Goal: Task Accomplishment & Management: Complete application form

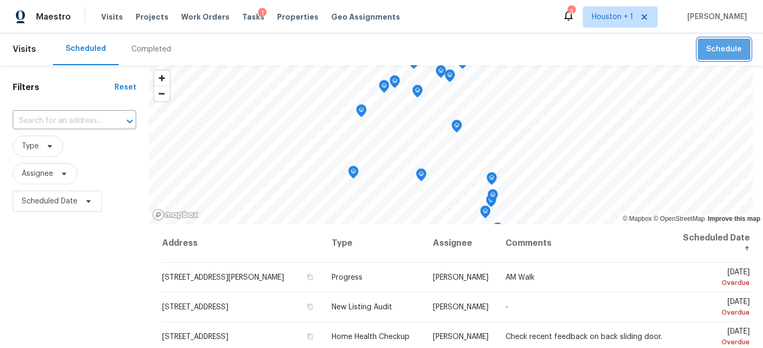
click at [718, 48] on span "Schedule" at bounding box center [724, 49] width 36 height 13
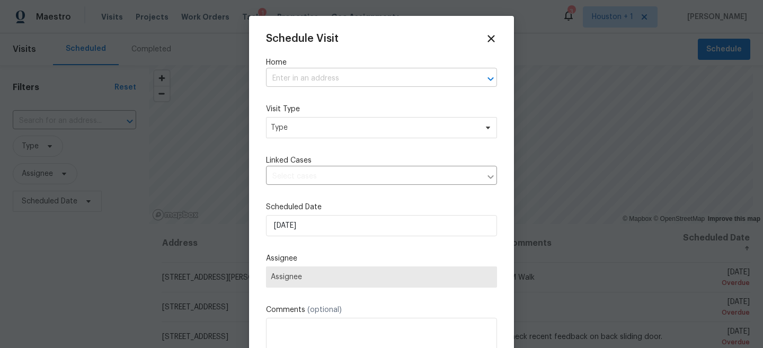
click at [391, 87] on input "text" at bounding box center [366, 78] width 201 height 16
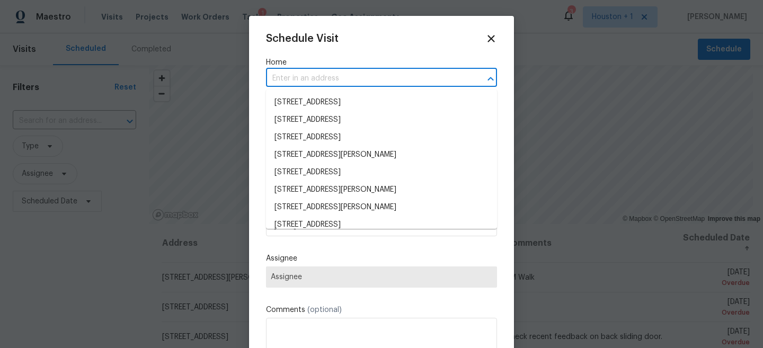
paste input "7007 Descartes Dr Richmond, TX 77407"
type input "7007 Descartes Dr Richmond, TX 77407"
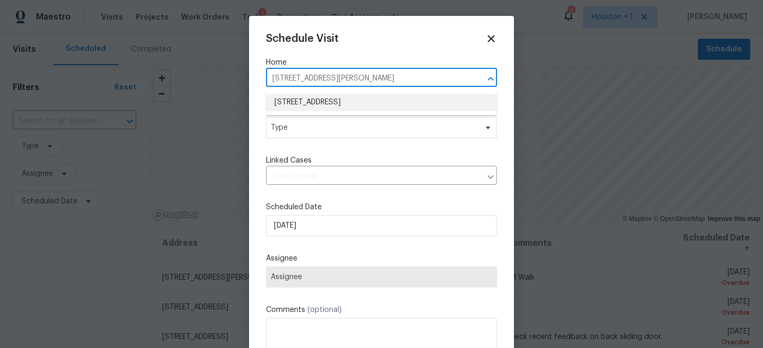
click at [346, 100] on li "7007 Descartes Dr, Richmond, TX 77407" at bounding box center [381, 102] width 231 height 17
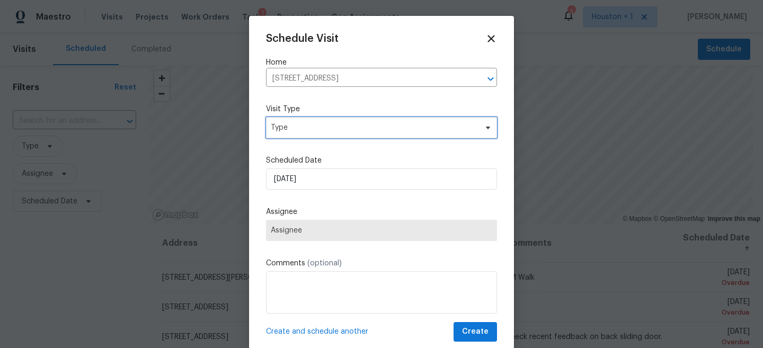
click at [330, 135] on span "Type" at bounding box center [381, 127] width 231 height 21
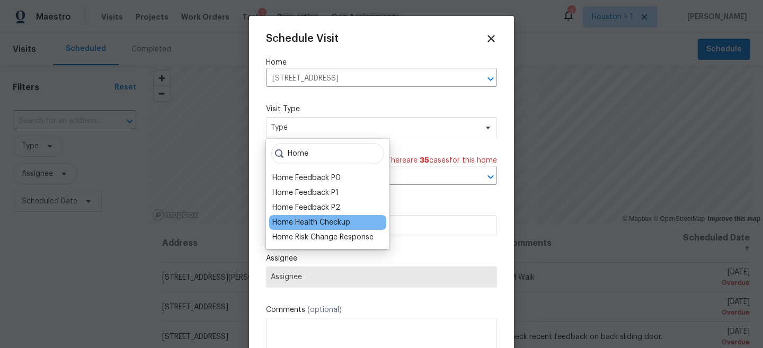
type input "Home"
click at [320, 227] on div "Home Health Checkup" at bounding box center [311, 222] width 78 height 11
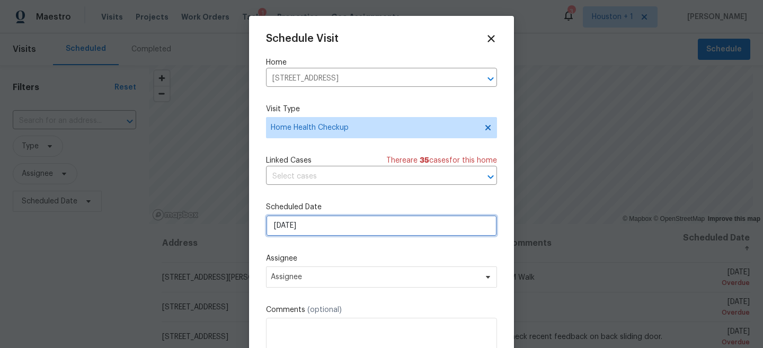
click at [302, 228] on input "8/20/2025" at bounding box center [381, 225] width 231 height 21
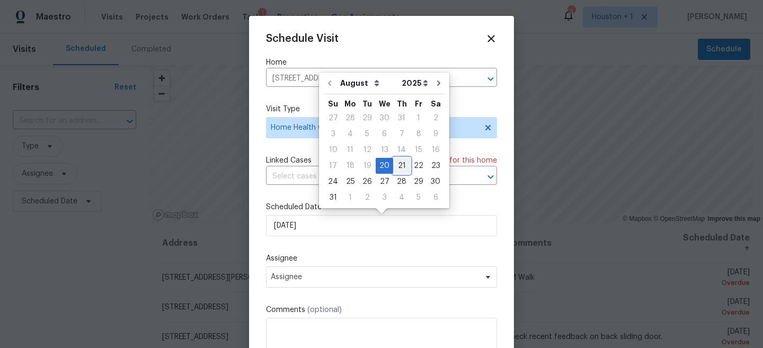
click at [397, 166] on div "21" at bounding box center [401, 165] width 17 height 15
type input "8/21/2025"
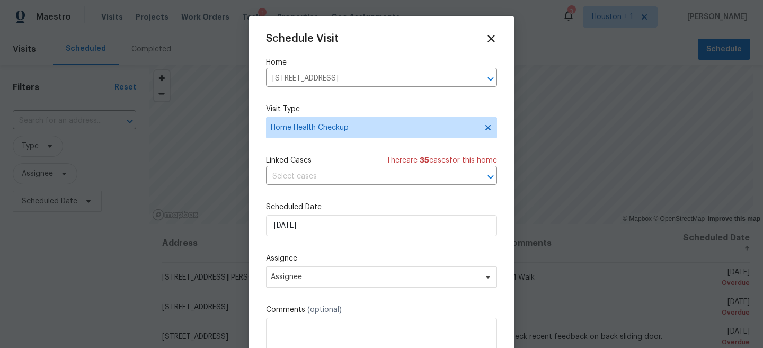
click at [367, 259] on label "Assignee" at bounding box center [381, 258] width 231 height 11
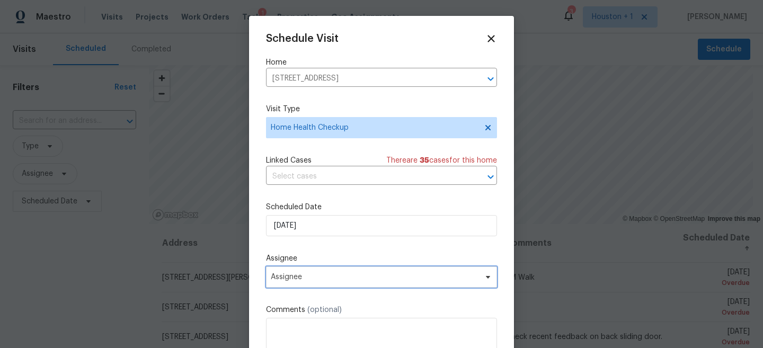
click at [353, 279] on span "Assignee" at bounding box center [375, 277] width 208 height 8
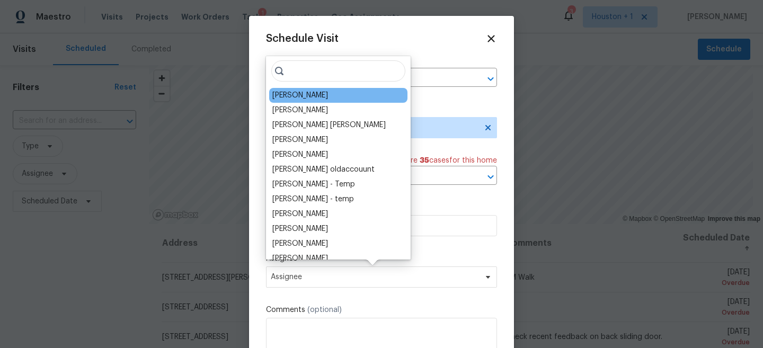
click at [305, 97] on div "Stephen Lacy" at bounding box center [300, 95] width 56 height 11
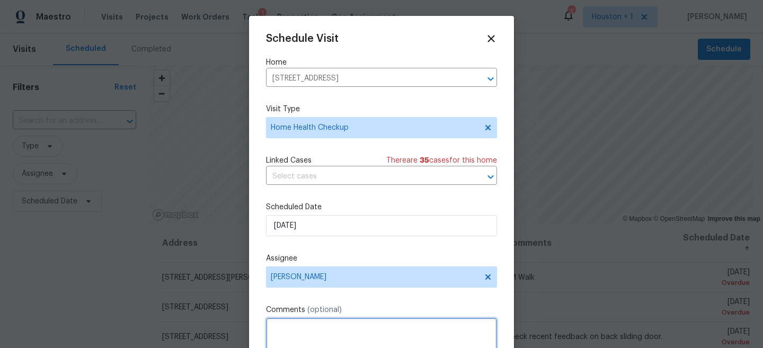
click at [317, 331] on textarea at bounding box center [381, 339] width 231 height 42
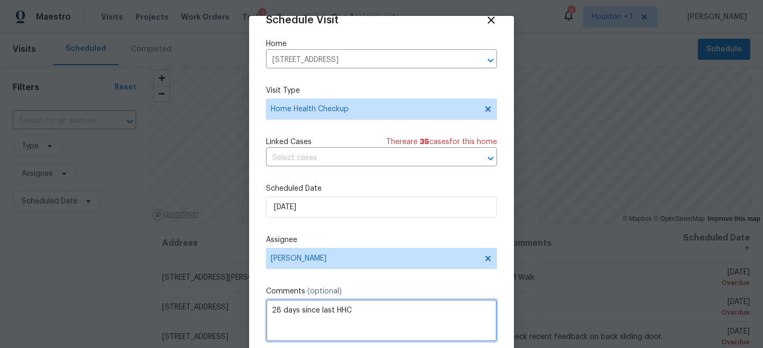
scroll to position [55, 0]
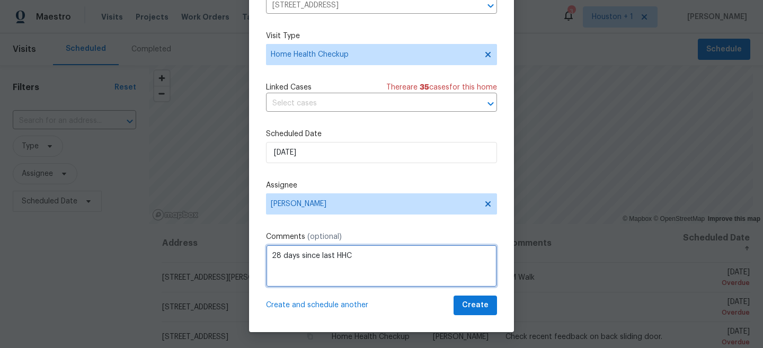
type textarea "28 days since last HHC"
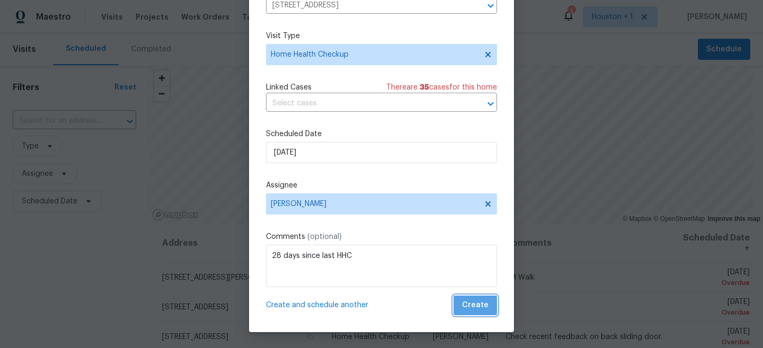
click at [485, 308] on span "Create" at bounding box center [475, 305] width 26 height 13
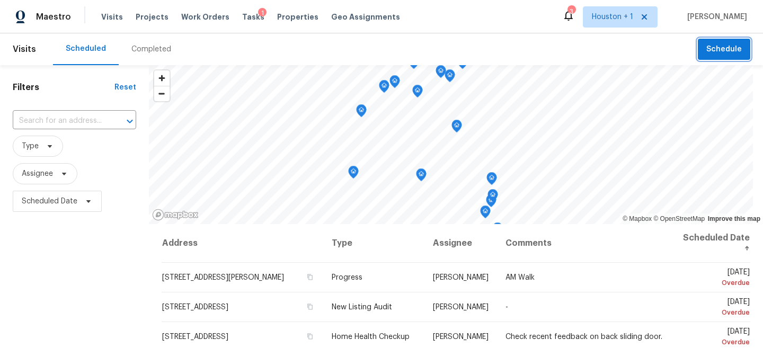
scroll to position [0, 0]
click at [733, 50] on span "Schedule" at bounding box center [724, 49] width 36 height 13
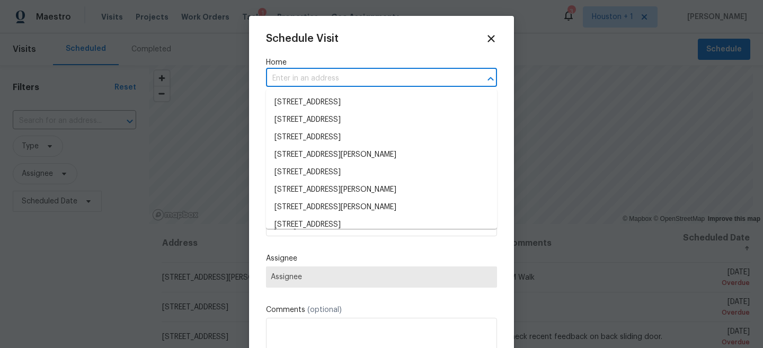
click at [379, 77] on input "text" at bounding box center [366, 78] width 201 height 16
paste input "2055 Wilde Elm Dr Houston, TX 77090"
type input "2055 Wilde Elm Dr Houston, TX 77090"
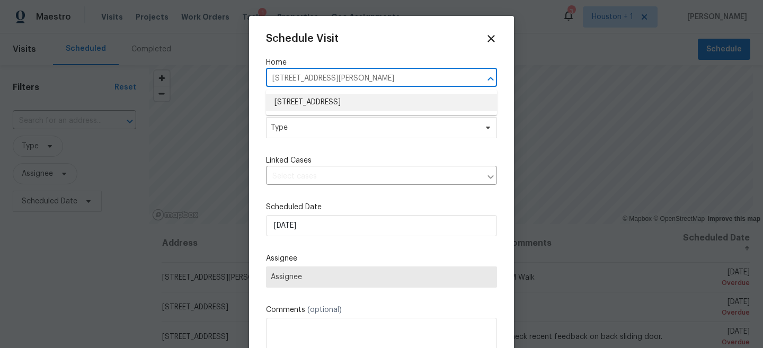
click at [365, 111] on li "2055 Wilde Elm Dr, Houston, TX 77090" at bounding box center [381, 102] width 231 height 17
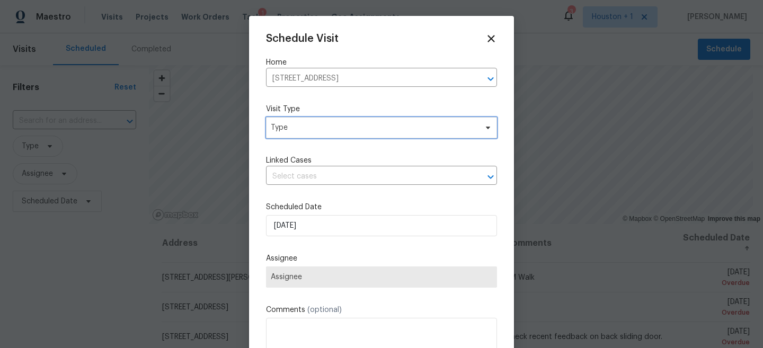
click at [342, 130] on span "Type" at bounding box center [374, 127] width 206 height 11
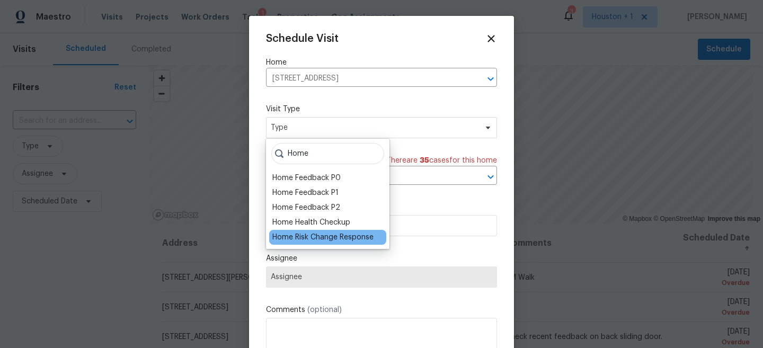
type input "Home"
click at [356, 238] on div "Home Risk Change Response" at bounding box center [322, 237] width 101 height 11
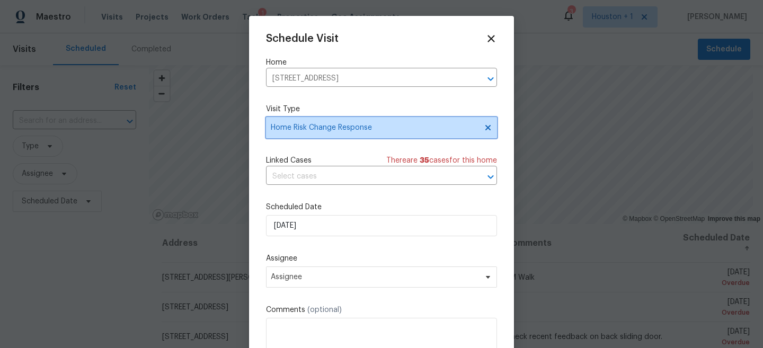
click at [343, 125] on span "Home Risk Change Response" at bounding box center [374, 127] width 206 height 11
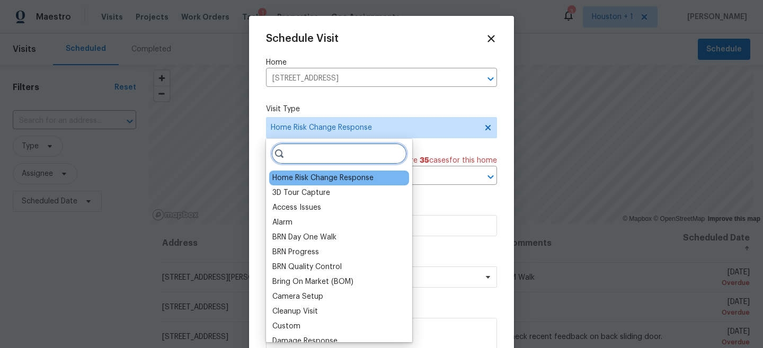
click at [332, 144] on input "search" at bounding box center [339, 153] width 136 height 21
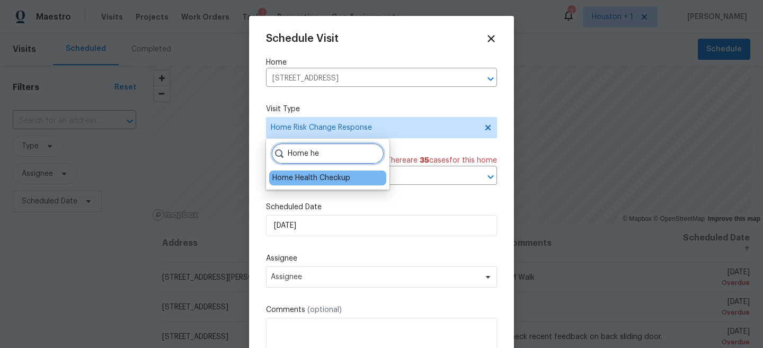
type input "Home he"
click at [306, 179] on div "Home Health Checkup" at bounding box center [311, 178] width 78 height 11
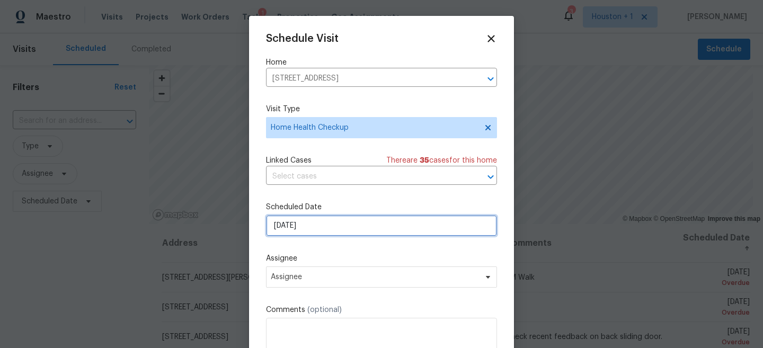
click at [289, 231] on input "8/20/2025" at bounding box center [381, 225] width 231 height 21
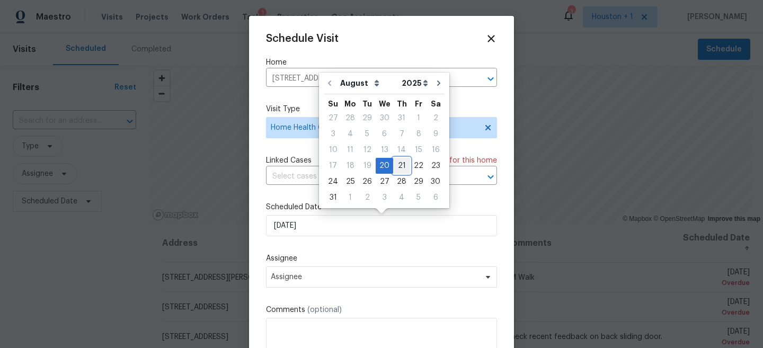
click at [398, 159] on div "21" at bounding box center [401, 165] width 17 height 15
type input "8/21/2025"
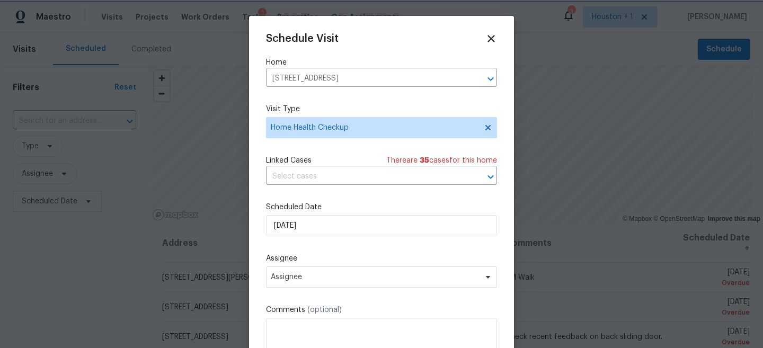
scroll to position [19, 0]
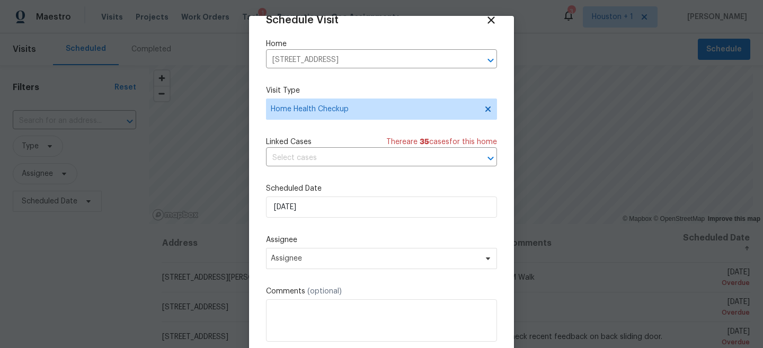
click at [332, 245] on div "Assignee Assignee" at bounding box center [381, 252] width 231 height 34
click at [322, 258] on span "Assignee" at bounding box center [375, 258] width 208 height 8
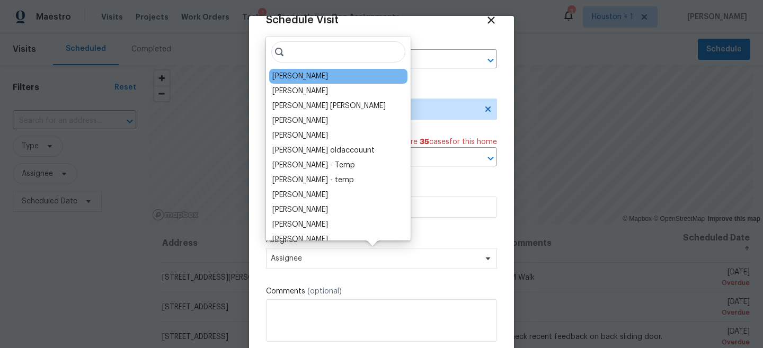
click at [304, 72] on div "Joseph Wolfe" at bounding box center [300, 76] width 56 height 11
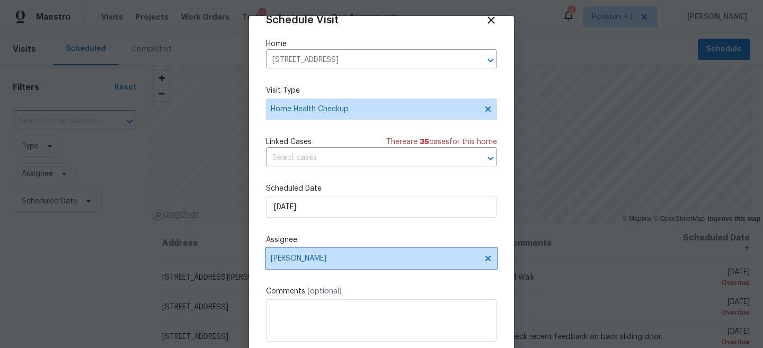
click at [311, 262] on span "Joseph Wolfe" at bounding box center [375, 258] width 208 height 8
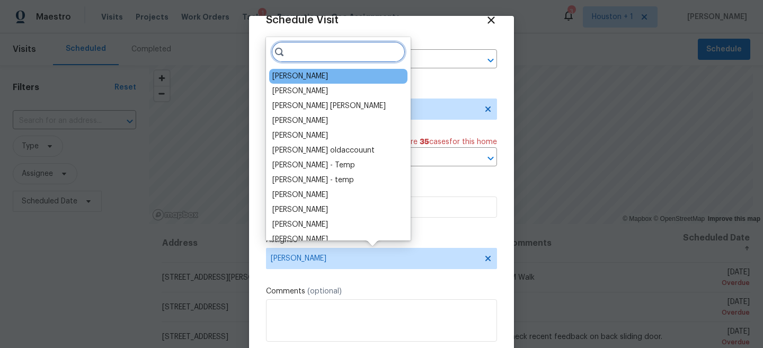
click at [325, 41] on input "search" at bounding box center [338, 51] width 134 height 21
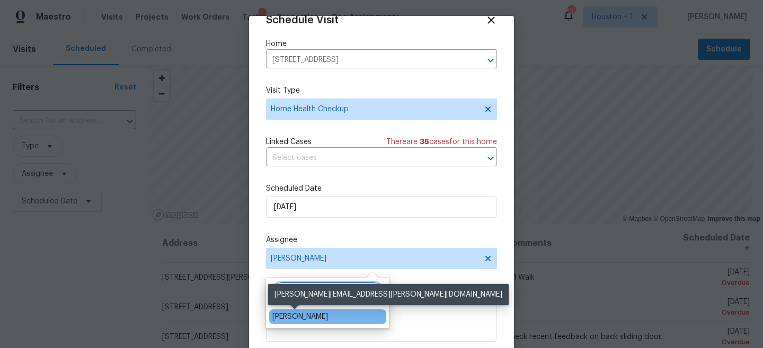
type input "Steve"
click at [300, 315] on div "[PERSON_NAME]" at bounding box center [300, 317] width 56 height 11
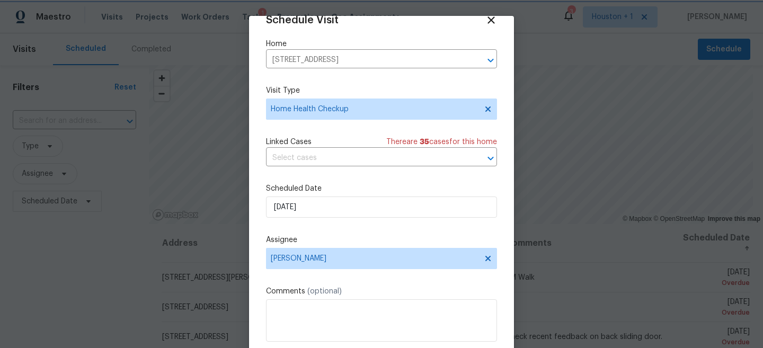
scroll to position [55, 0]
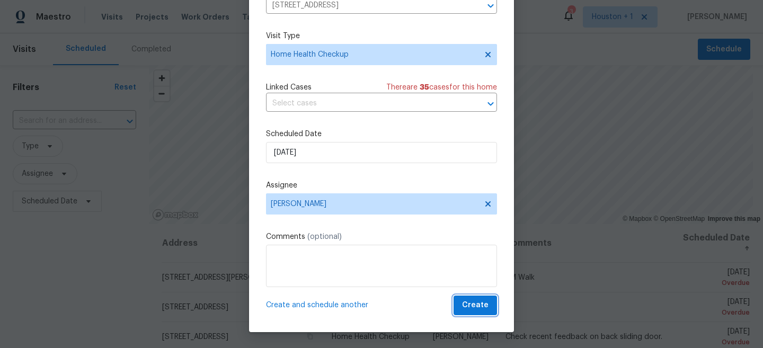
click at [483, 308] on span "Create" at bounding box center [475, 305] width 26 height 13
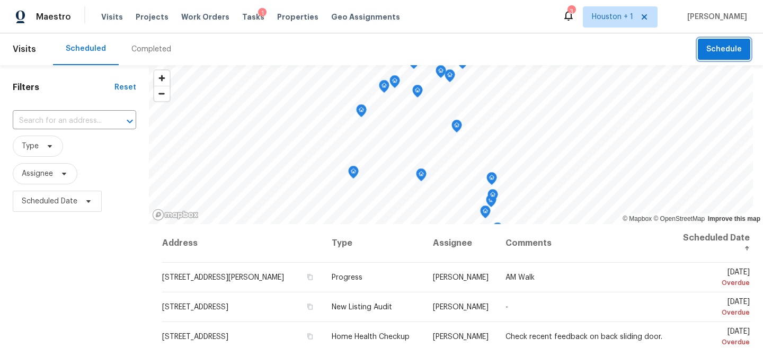
scroll to position [0, 0]
click at [728, 48] on span "Schedule" at bounding box center [724, 49] width 36 height 13
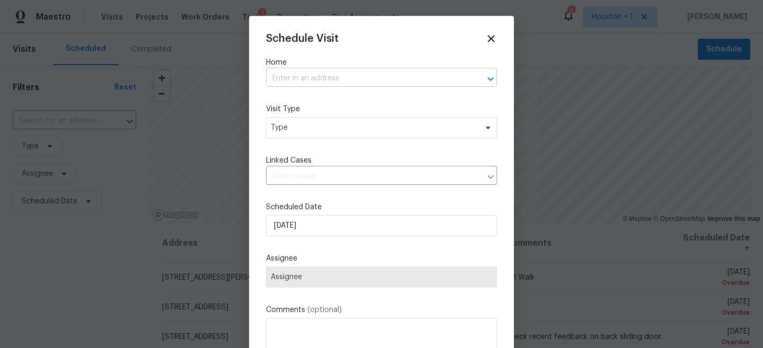
click at [332, 72] on input "text" at bounding box center [366, 78] width 201 height 16
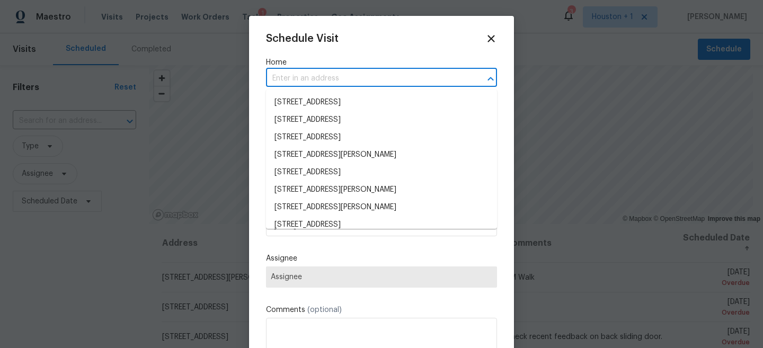
paste input "318 Crete Dr Deer Park, TX 77536"
type input "318 Crete Dr Deer Park, TX 77536"
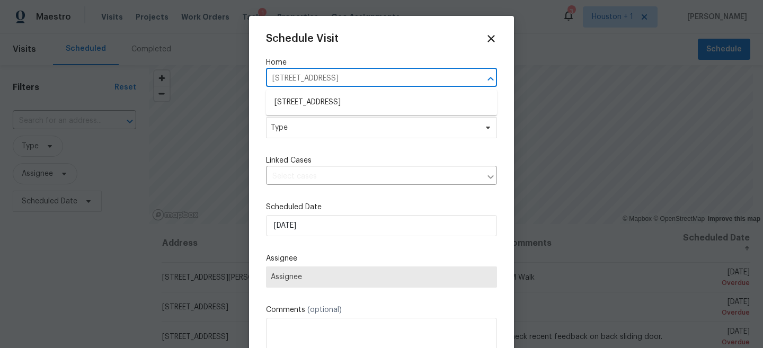
click at [345, 102] on li "318 Crete Dr, Deer Park, TX 77536" at bounding box center [381, 102] width 231 height 17
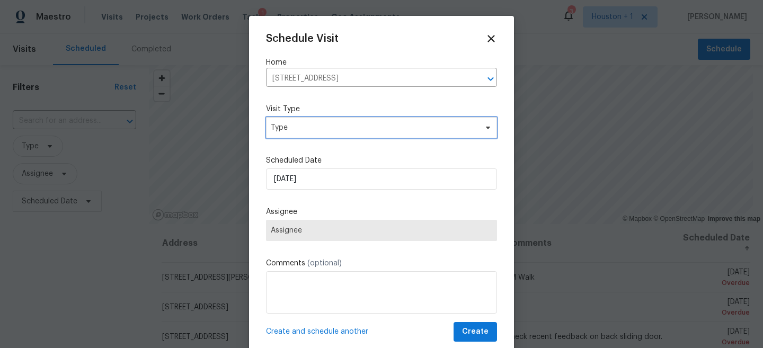
click at [329, 125] on span "Type" at bounding box center [374, 127] width 206 height 11
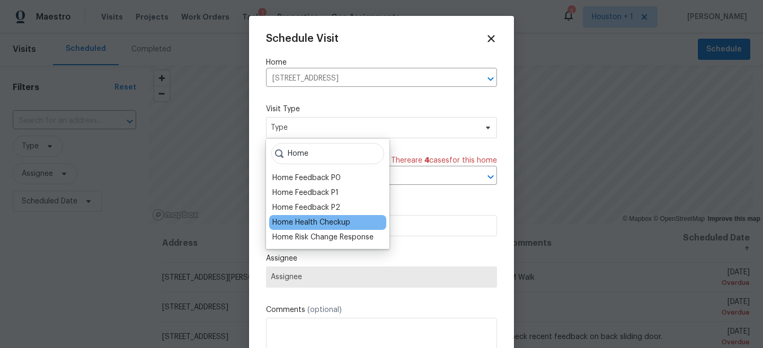
type input "Home"
click at [311, 222] on div "Home Health Checkup" at bounding box center [311, 222] width 78 height 11
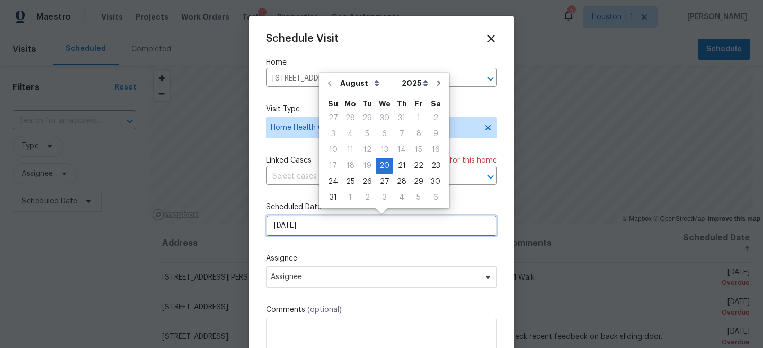
click at [316, 226] on input "8/20/2025" at bounding box center [381, 225] width 231 height 21
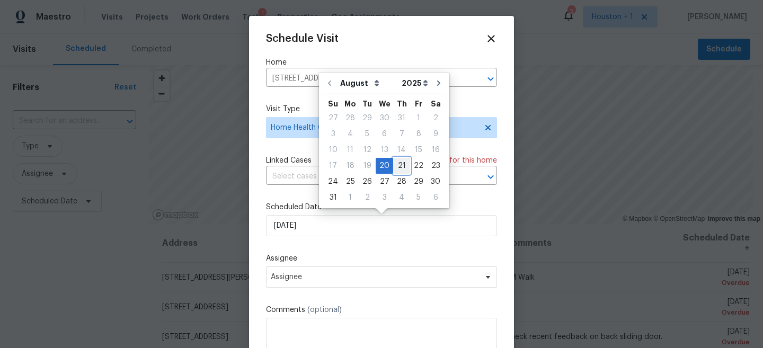
click at [400, 164] on div "21" at bounding box center [401, 165] width 17 height 15
type input "8/21/2025"
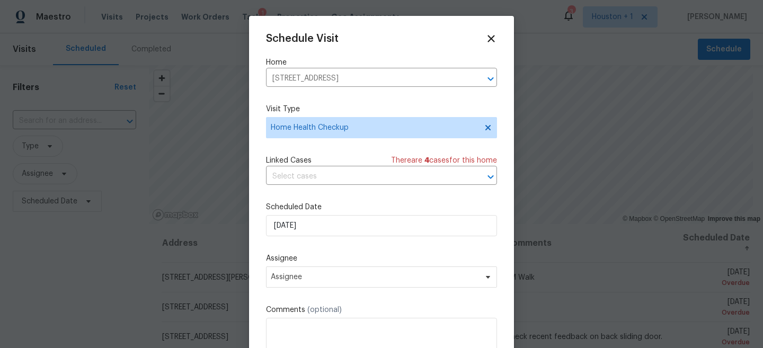
click at [361, 259] on label "Assignee" at bounding box center [381, 258] width 231 height 11
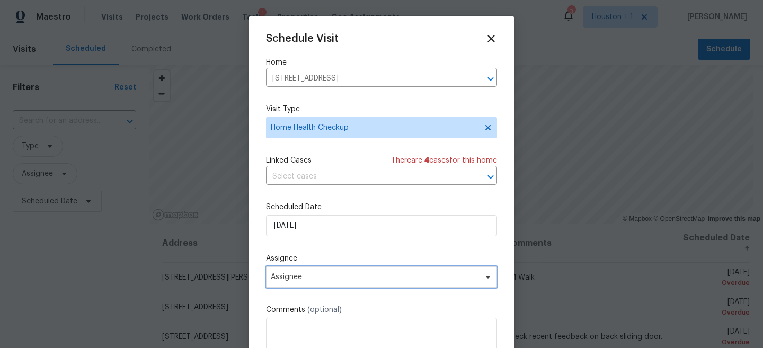
click at [347, 287] on span "Assignee" at bounding box center [381, 277] width 231 height 21
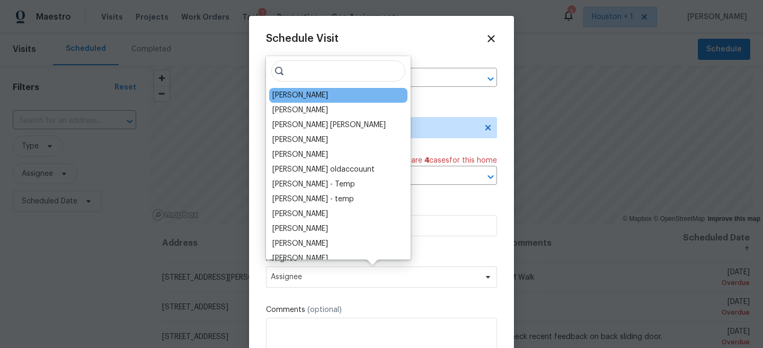
click at [313, 95] on div "Andy Taylor" at bounding box center [338, 95] width 138 height 15
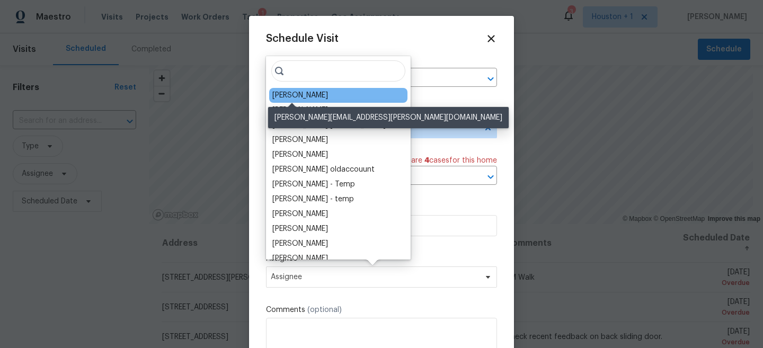
click at [302, 99] on div "Andy Taylor" at bounding box center [300, 95] width 56 height 11
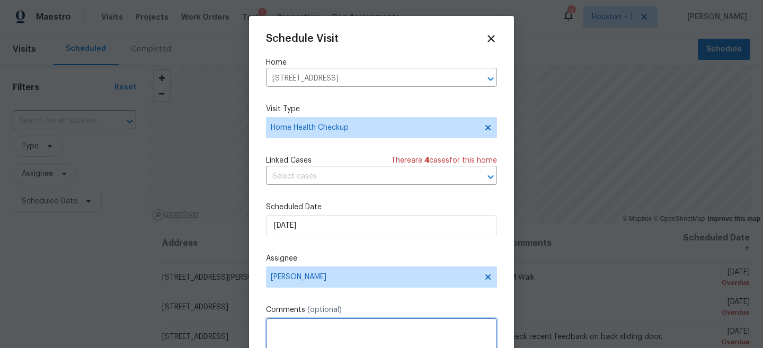
click at [340, 338] on textarea at bounding box center [381, 339] width 231 height 42
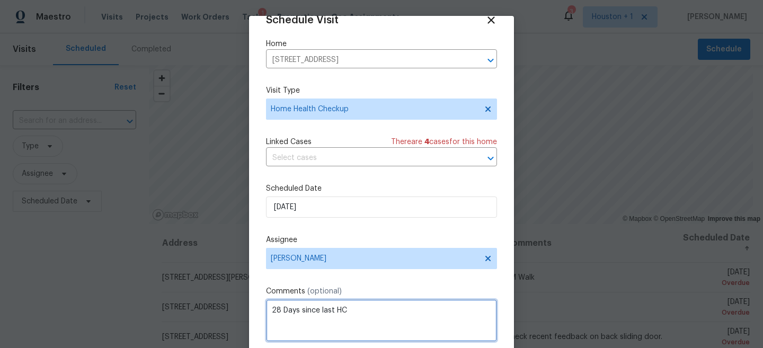
scroll to position [55, 0]
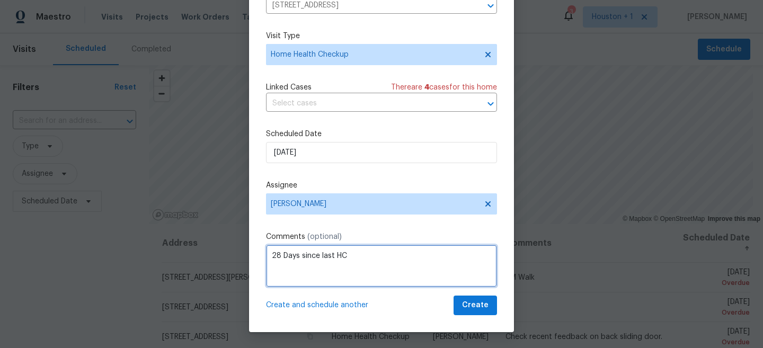
click at [276, 254] on textarea "28 Days since last HC" at bounding box center [381, 266] width 231 height 42
drag, startPoint x: 285, startPoint y: 258, endPoint x: 419, endPoint y: 258, distance: 134.1
click at [419, 258] on textarea "30 Day since last HC" at bounding box center [381, 266] width 231 height 42
type textarea "30 post reno HHC"
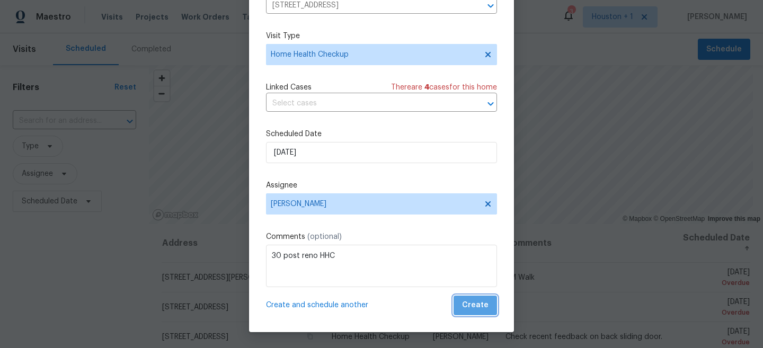
click at [480, 314] on button "Create" at bounding box center [475, 306] width 43 height 20
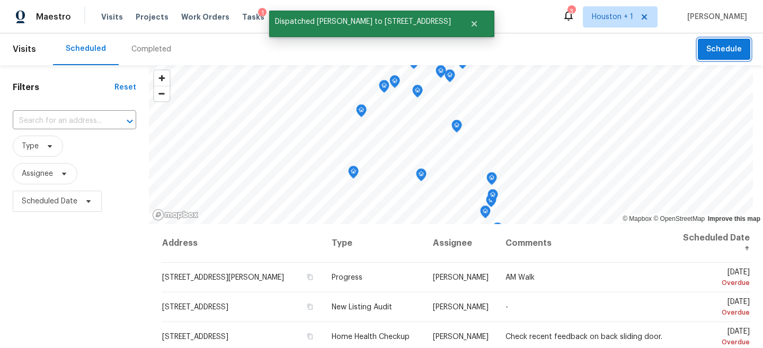
scroll to position [0, 0]
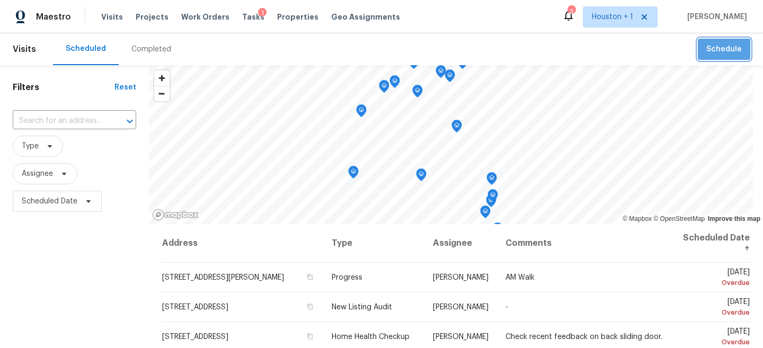
click at [724, 59] on button "Schedule" at bounding box center [724, 50] width 52 height 22
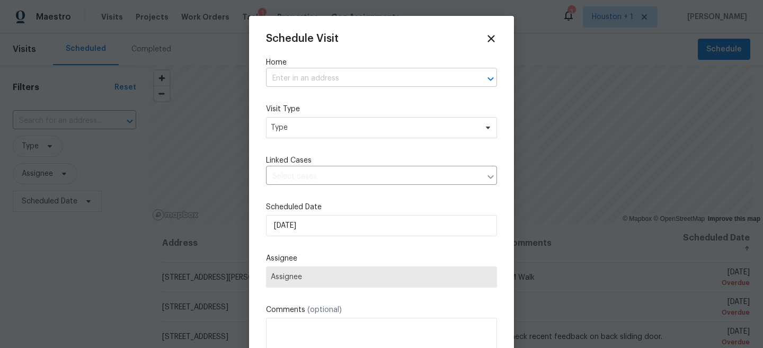
click at [362, 74] on input "text" at bounding box center [366, 78] width 201 height 16
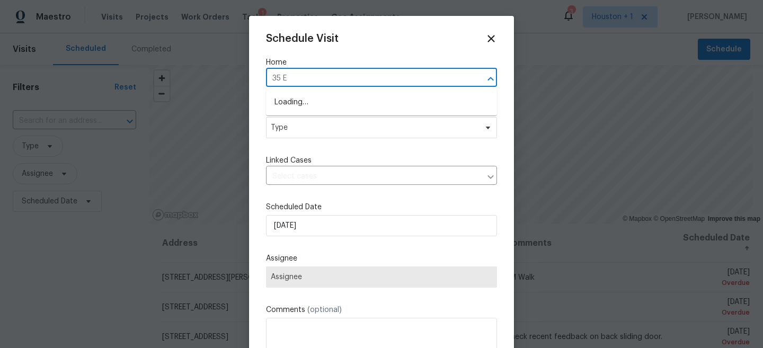
type input "35 Em"
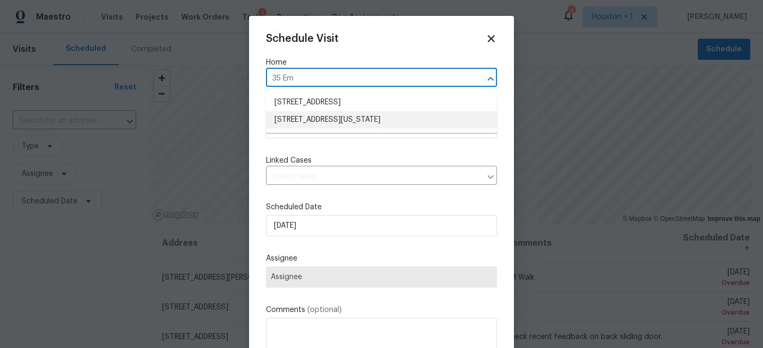
click at [335, 119] on li "35 Ember Branch Dr, Missouri City, TX 77459" at bounding box center [381, 119] width 231 height 17
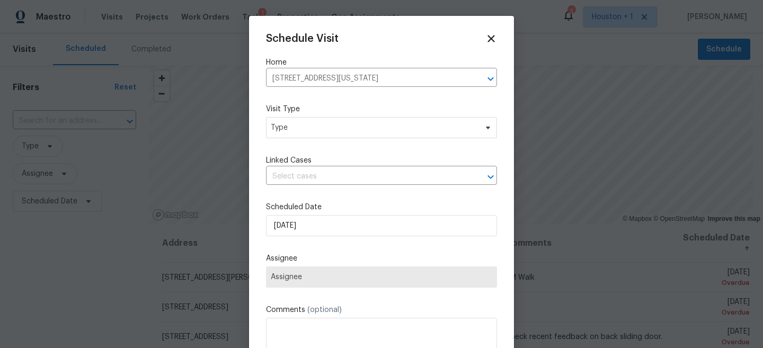
click at [326, 143] on div "Schedule Visit Home 35 Ember Branch Dr, Missouri City, TX 77459 ​ Visit Type Ty…" at bounding box center [381, 211] width 231 height 356
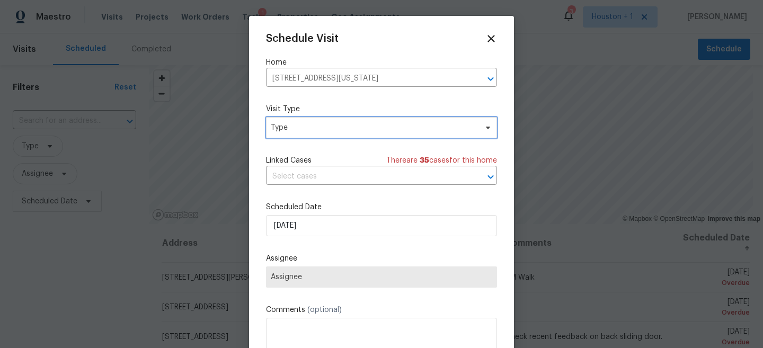
click at [311, 132] on span "Type" at bounding box center [374, 127] width 206 height 11
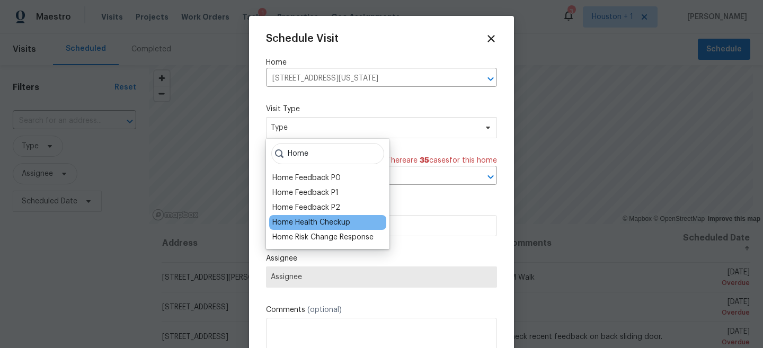
type input "Home"
click at [309, 228] on div "Home Health Checkup" at bounding box center [327, 222] width 117 height 15
click at [304, 226] on div "Home Health Checkup" at bounding box center [311, 222] width 78 height 11
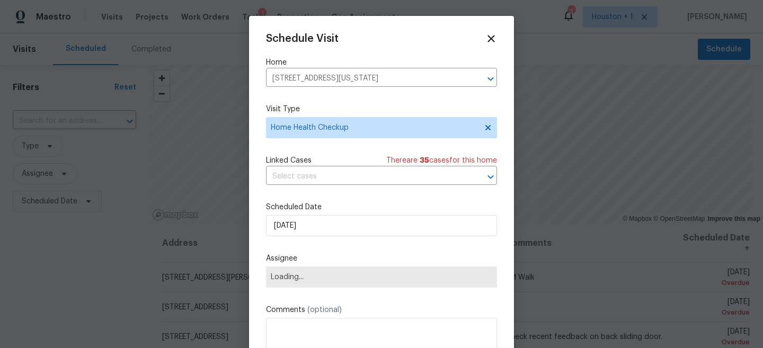
click at [302, 264] on div "Assignee Loading..." at bounding box center [381, 270] width 231 height 34
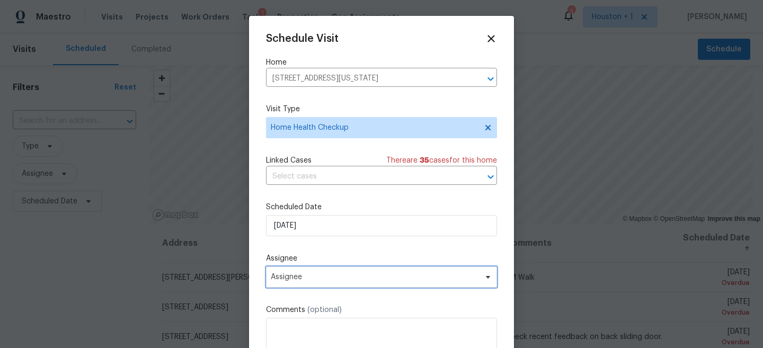
click at [297, 273] on span "Assignee" at bounding box center [375, 277] width 208 height 8
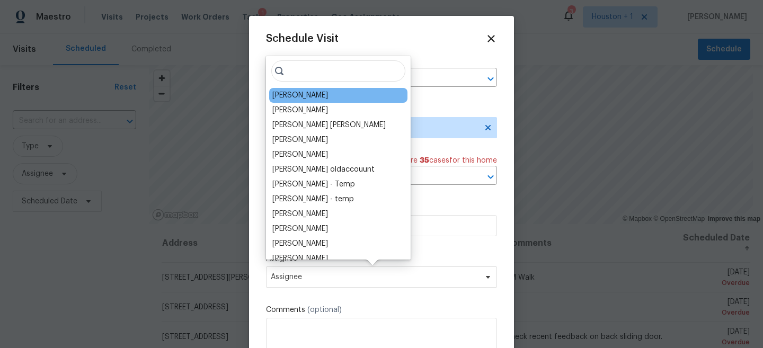
click at [294, 101] on div "[PERSON_NAME]" at bounding box center [338, 95] width 138 height 15
click at [293, 97] on div "[PERSON_NAME]" at bounding box center [300, 95] width 56 height 11
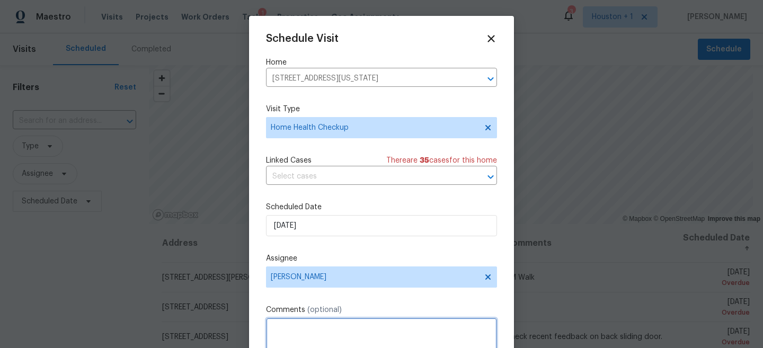
click at [333, 336] on textarea at bounding box center [381, 339] width 231 height 42
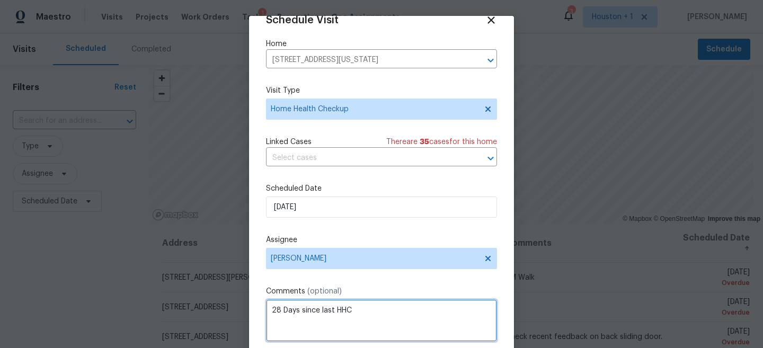
scroll to position [55, 0]
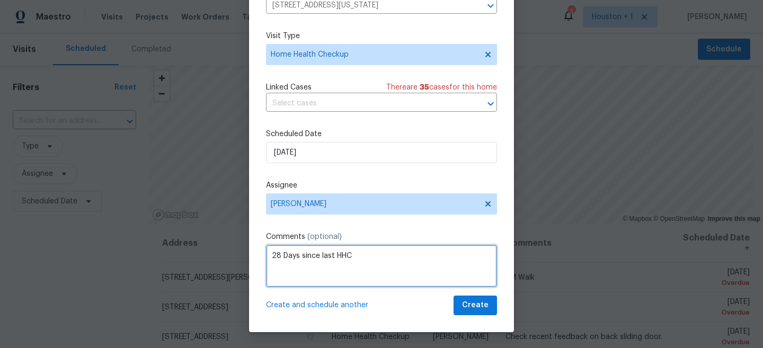
type textarea "28 Days since last HHC"
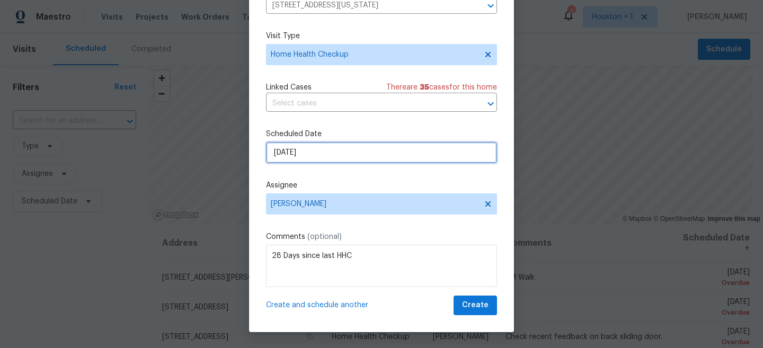
click at [377, 154] on input "8/20/2025" at bounding box center [381, 152] width 231 height 21
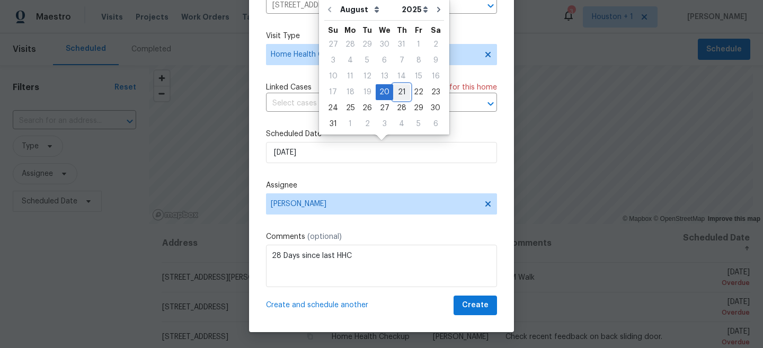
click at [398, 90] on div "21" at bounding box center [401, 92] width 17 height 15
type input "8/21/2025"
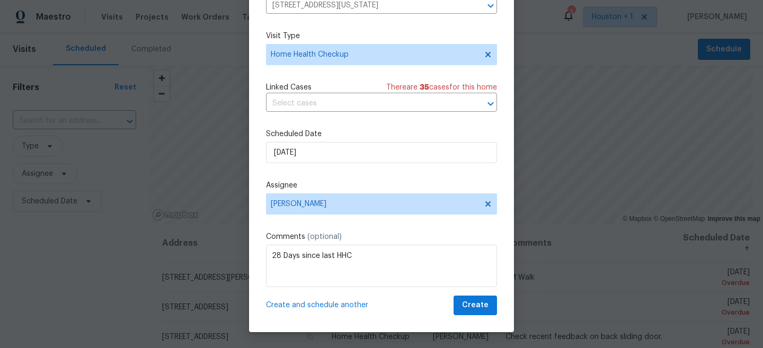
click at [471, 295] on div "Schedule Visit Home 35 Ember Branch Dr, Missouri City, TX 77459 ​ Visit Type Ho…" at bounding box center [381, 138] width 231 height 356
click at [471, 311] on span "Create" at bounding box center [475, 305] width 26 height 13
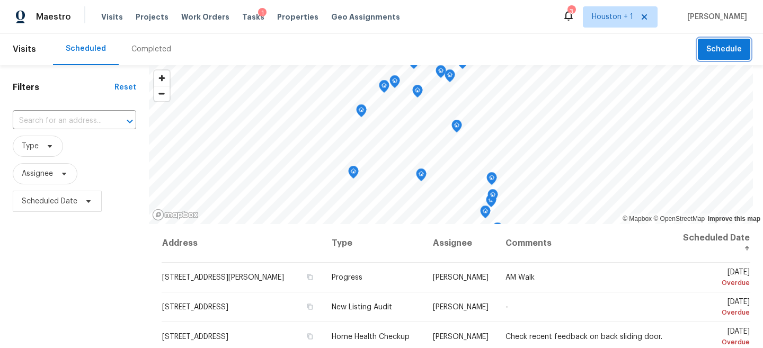
scroll to position [0, 0]
click at [747, 53] on button "Schedule" at bounding box center [724, 50] width 52 height 22
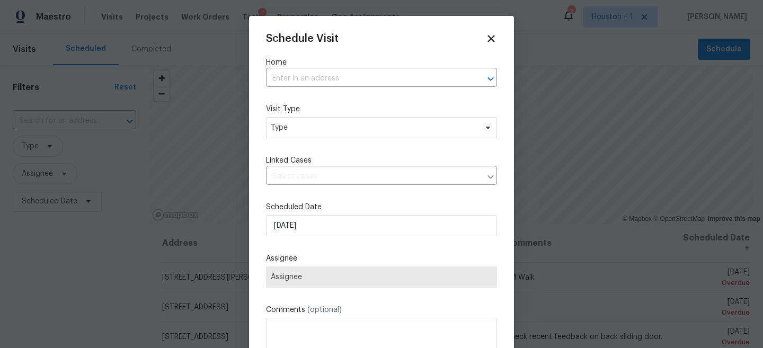
click at [398, 92] on div "Schedule Visit Home ​ Visit Type Type Linked Cases ​ Scheduled Date 8/20/2025 A…" at bounding box center [381, 211] width 231 height 356
click at [378, 86] on input "text" at bounding box center [366, 78] width 201 height 16
paste input "12830 E Greenwick Loop Houston, TX 77085"
type input "12830 E Greenwick Loop Houston, TX 77085"
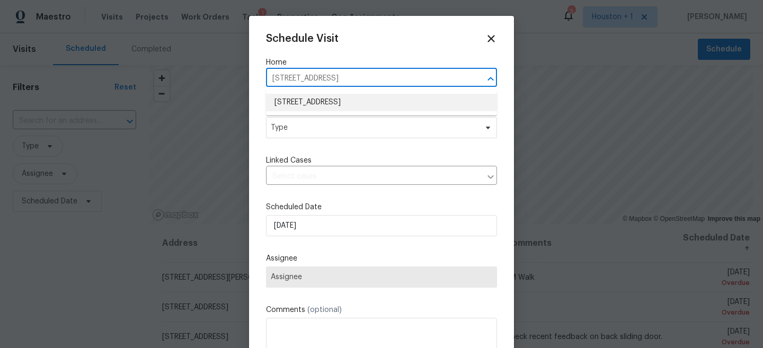
click at [365, 101] on li "12830 E Greenwick Loop, Houston, TX 77085" at bounding box center [381, 102] width 231 height 17
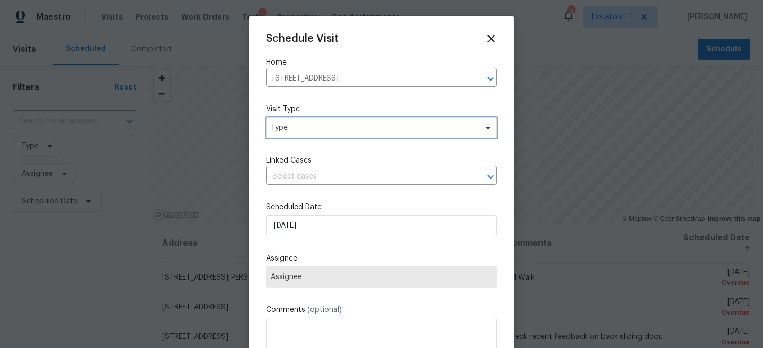
click at [349, 130] on span "Type" at bounding box center [374, 127] width 206 height 11
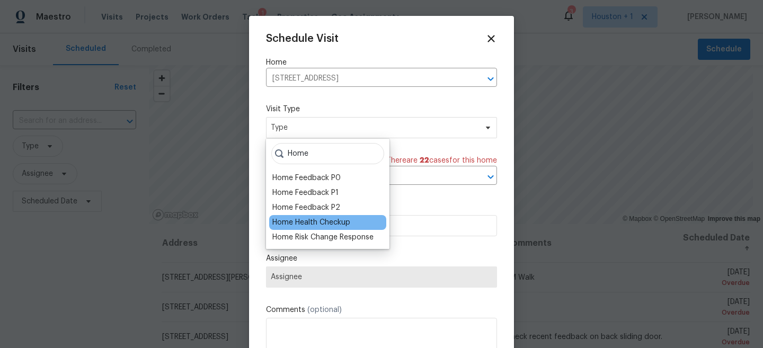
type input "Home"
click at [323, 225] on div "Home Health Checkup" at bounding box center [311, 222] width 78 height 11
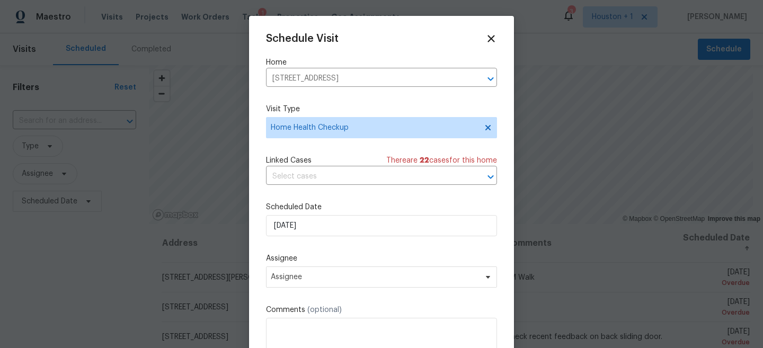
click at [293, 194] on div "Schedule Visit Home 12830 E Greenwick Loop, Houston, TX 77085 ​ Visit Type Home…" at bounding box center [381, 211] width 231 height 356
click at [295, 223] on input "8/20/2025" at bounding box center [381, 225] width 231 height 21
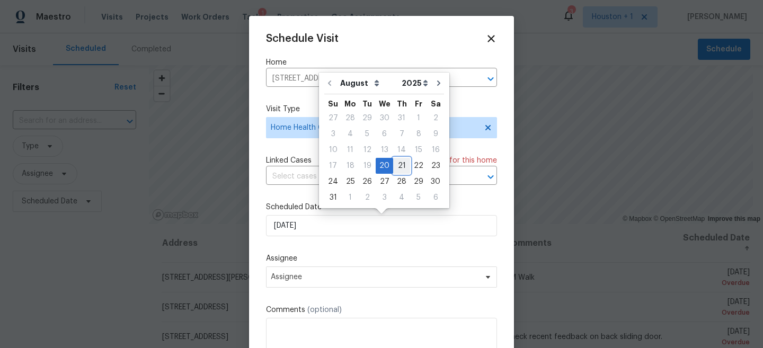
click at [394, 167] on div "21" at bounding box center [401, 165] width 17 height 15
type input "8/21/2025"
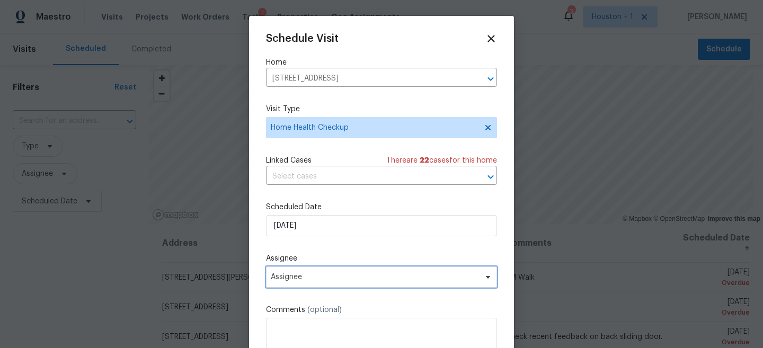
click at [347, 281] on span "Assignee" at bounding box center [375, 277] width 208 height 8
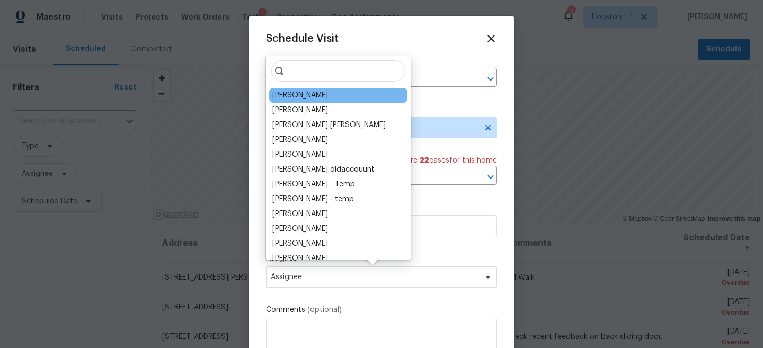
click at [293, 96] on div "[PERSON_NAME]" at bounding box center [300, 95] width 56 height 11
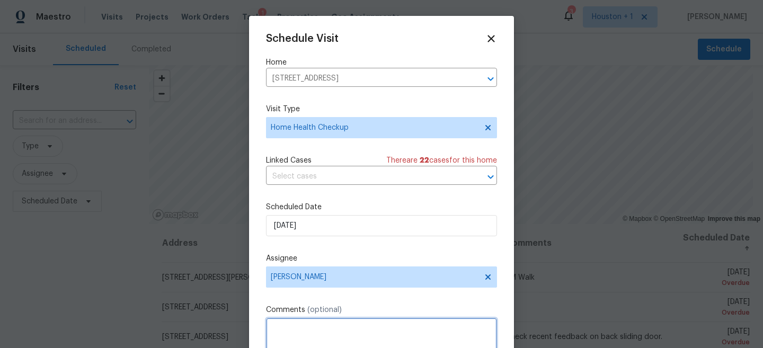
click at [356, 323] on textarea at bounding box center [381, 339] width 231 height 42
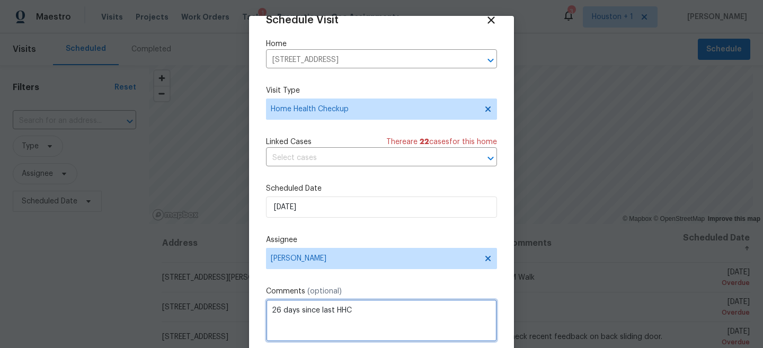
scroll to position [55, 0]
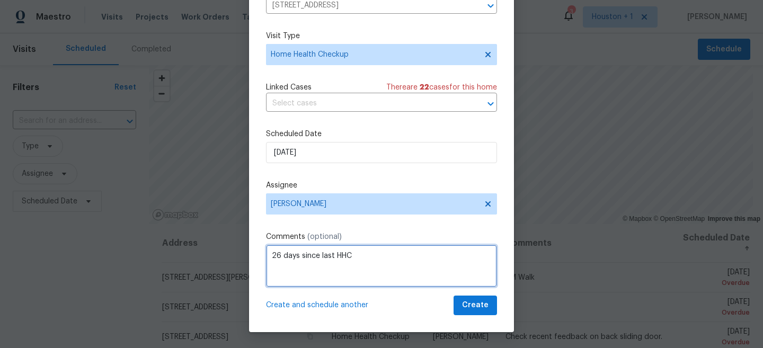
type textarea "26 days since last HHC"
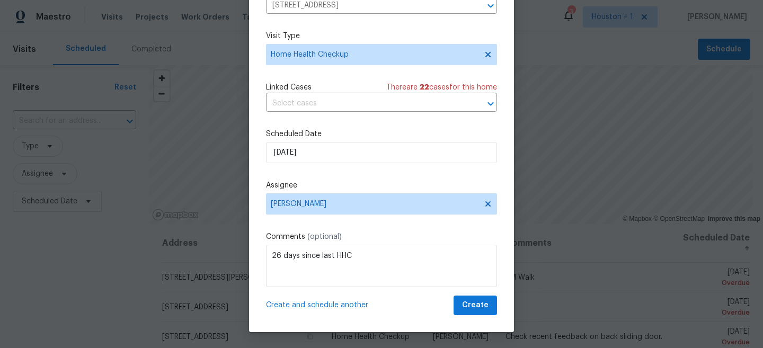
click at [473, 293] on div "Schedule Visit Home 12830 E Greenwick Loop, Houston, TX 77085 ​ Visit Type Home…" at bounding box center [381, 138] width 231 height 356
click at [473, 302] on span "Create" at bounding box center [475, 305] width 26 height 13
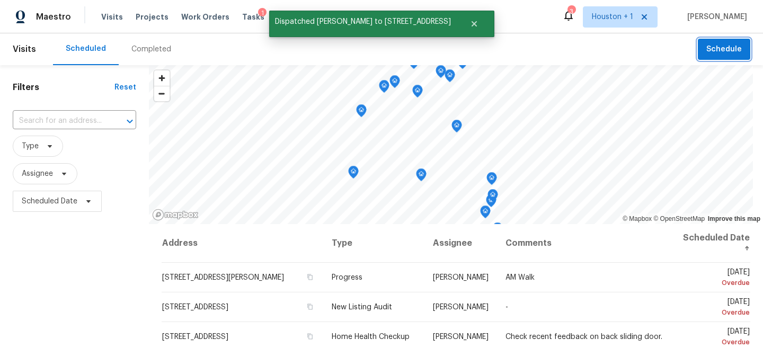
scroll to position [0, 0]
click at [731, 56] on button "Schedule" at bounding box center [724, 50] width 52 height 22
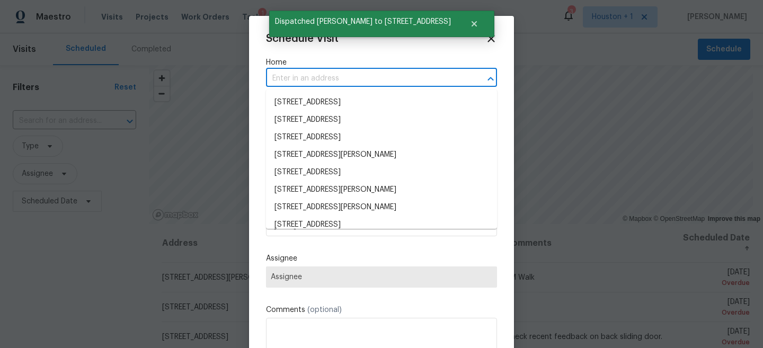
click at [363, 81] on input "text" at bounding box center [366, 78] width 201 height 16
paste input "3701 Main Plaza Dr Houston, TX 77025"
type input "3701 Main Plaza Dr Houston, TX 77025"
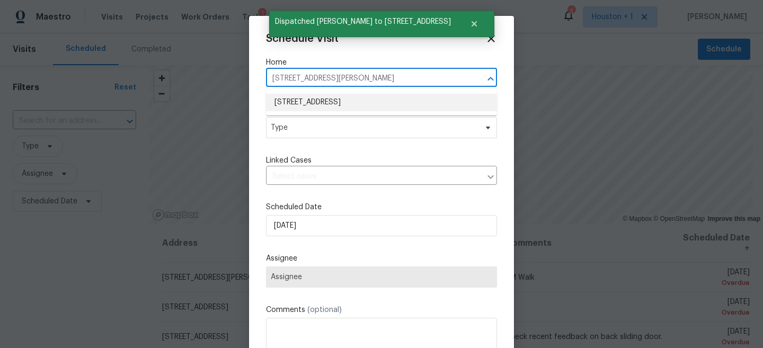
click at [346, 103] on li "3701 Main Plaza Dr, Houston, TX 77025" at bounding box center [381, 102] width 231 height 17
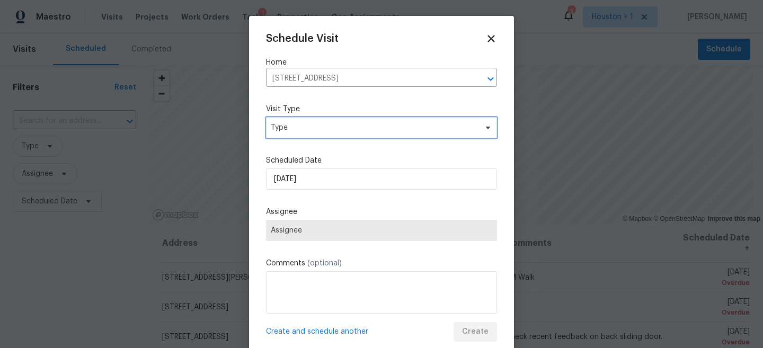
click at [320, 135] on span "Type" at bounding box center [381, 127] width 231 height 21
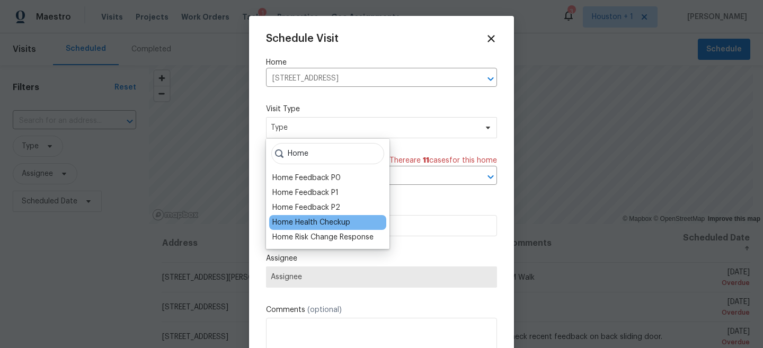
type input "Home"
click at [321, 223] on div "Home Health Checkup" at bounding box center [311, 222] width 78 height 11
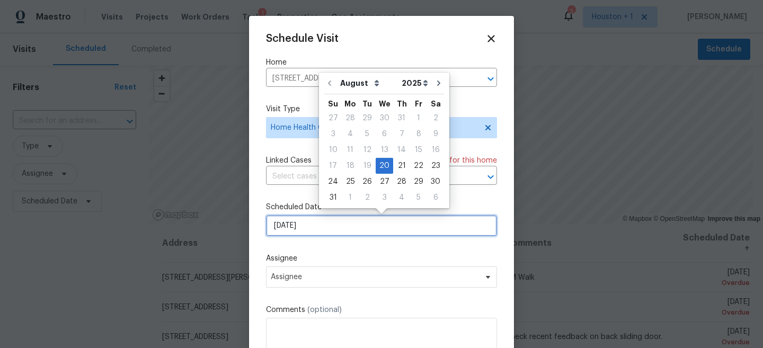
click at [305, 229] on input "8/20/2025" at bounding box center [381, 225] width 231 height 21
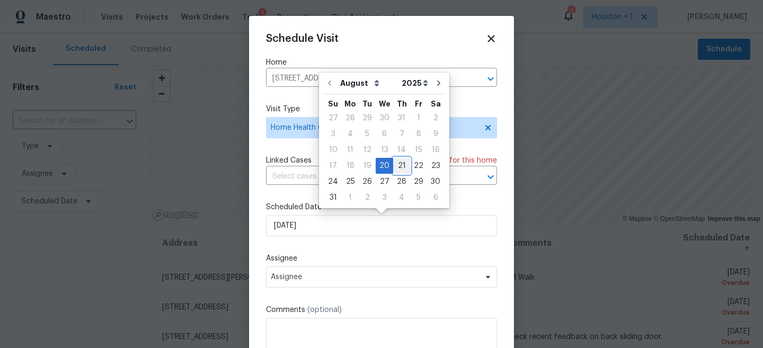
click at [393, 164] on div "21" at bounding box center [401, 165] width 17 height 15
type input "8/21/2025"
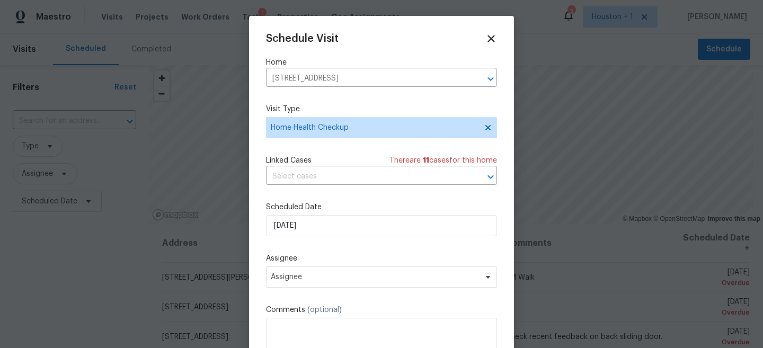
click at [342, 265] on div "Assignee Assignee" at bounding box center [381, 270] width 231 height 34
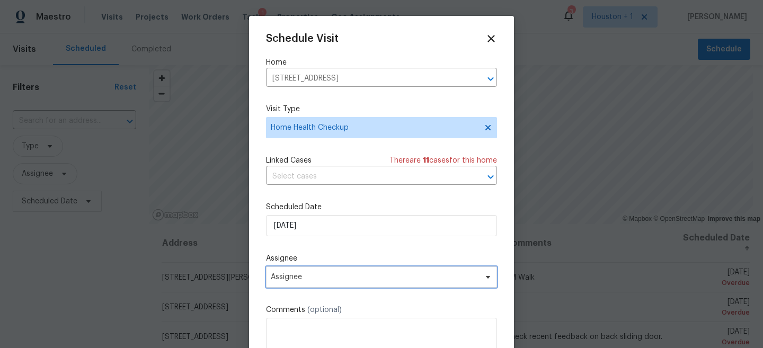
click at [328, 283] on span "Assignee" at bounding box center [381, 277] width 231 height 21
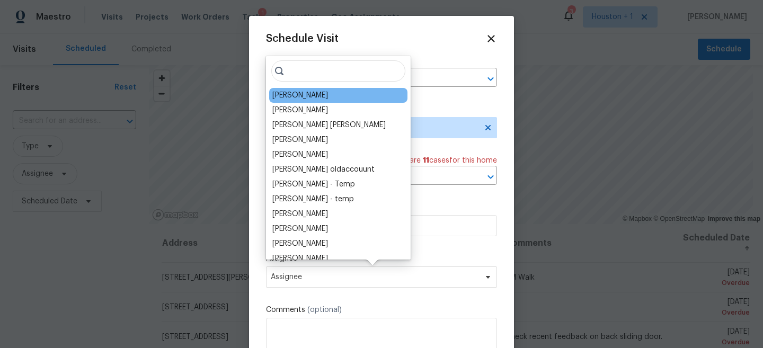
click at [289, 95] on div "[PERSON_NAME]" at bounding box center [300, 95] width 56 height 11
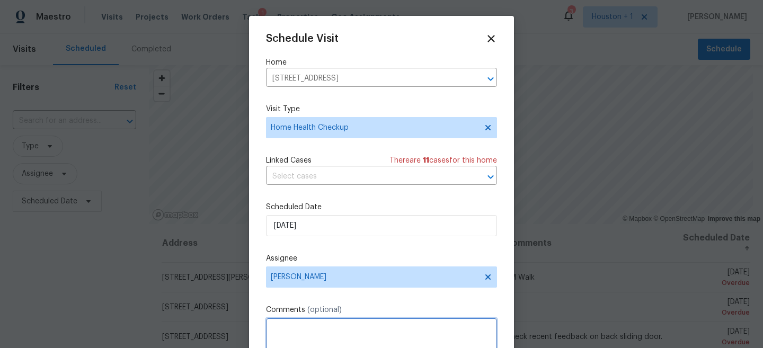
click at [332, 336] on textarea at bounding box center [381, 339] width 231 height 42
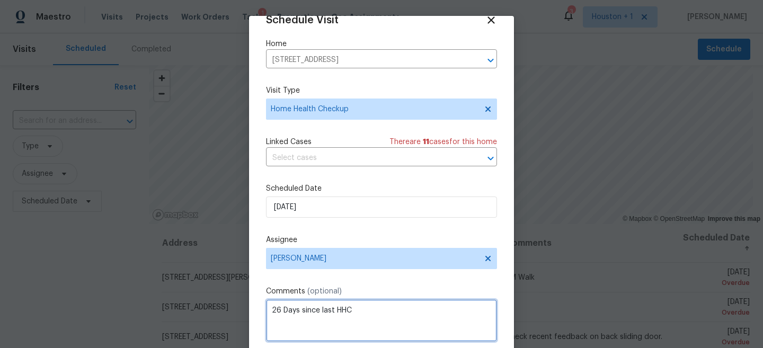
scroll to position [55, 0]
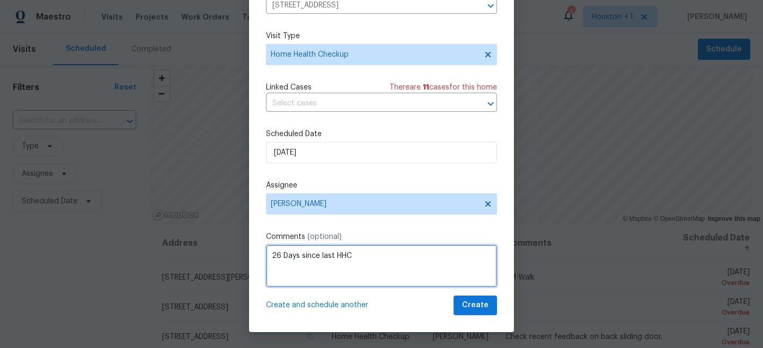
type textarea "26 Days since last HHC"
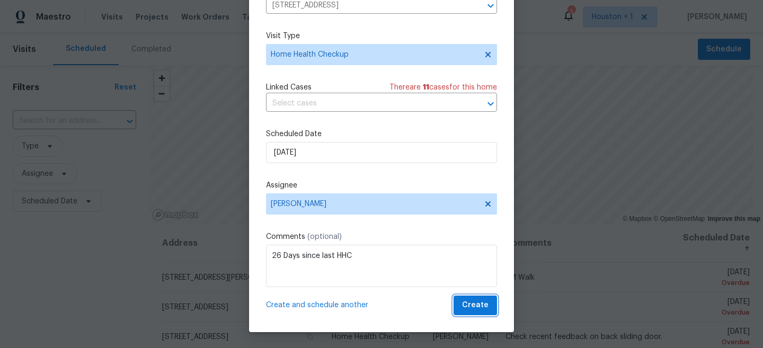
click at [481, 308] on span "Create" at bounding box center [475, 305] width 26 height 13
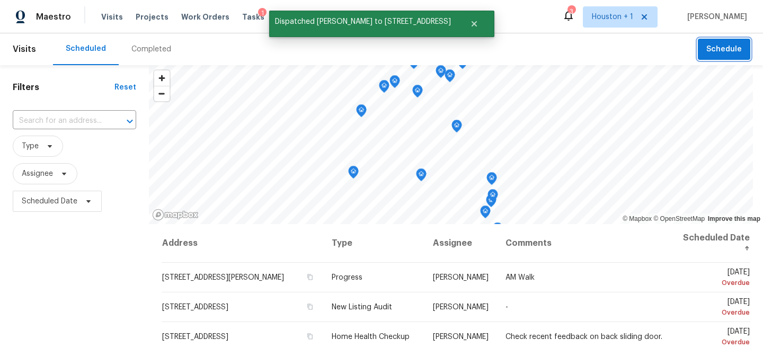
scroll to position [0, 0]
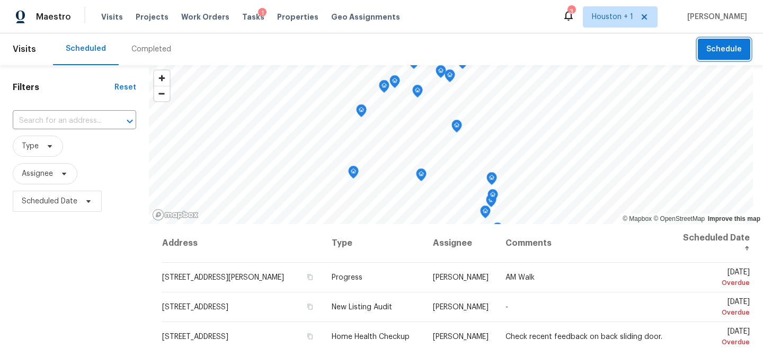
click at [730, 51] on span "Schedule" at bounding box center [724, 49] width 36 height 13
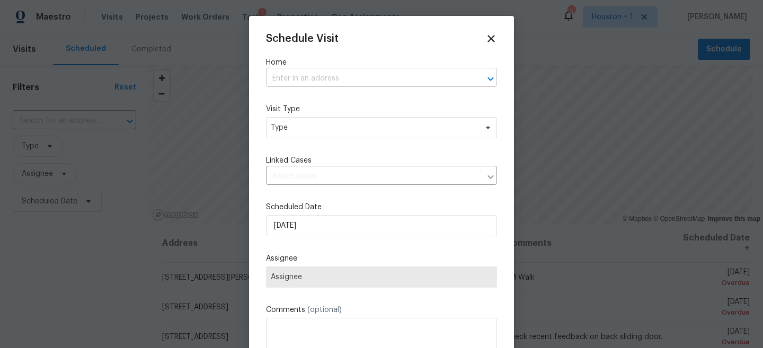
click at [399, 74] on input "text" at bounding box center [366, 78] width 201 height 16
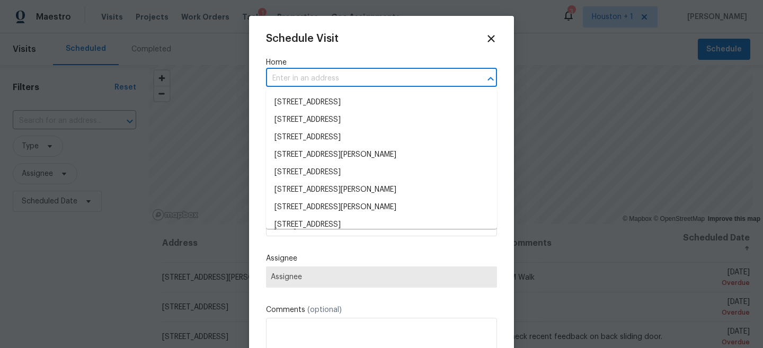
paste input "434 Carriage Trl Montgomery, TX 77316"
type input "434 Carriage Trl Montgomery, TX 77316"
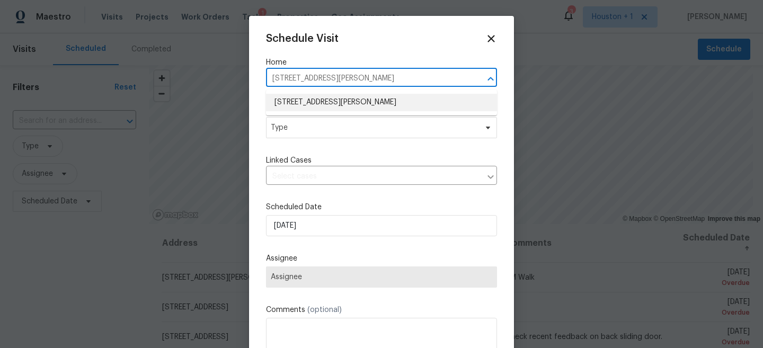
click at [360, 101] on li "434 Carriage Trl, Montgomery, TX 77316" at bounding box center [381, 102] width 231 height 17
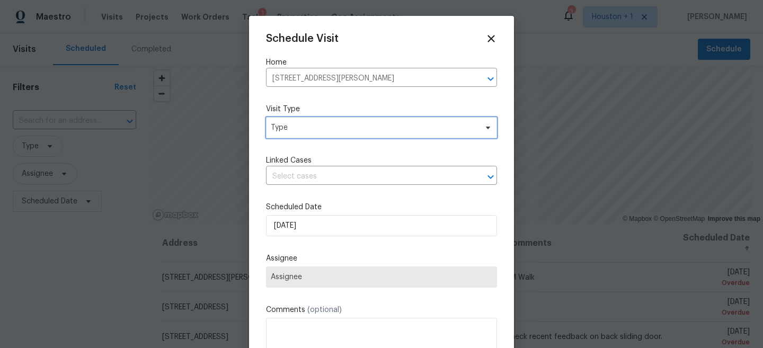
click at [348, 128] on span "Type" at bounding box center [374, 127] width 206 height 11
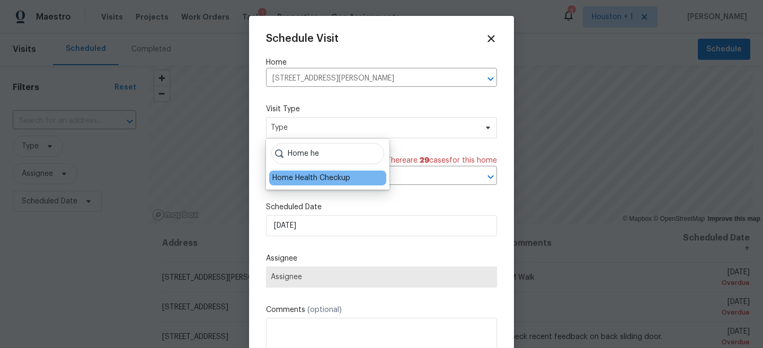
type input "Home he"
click at [319, 184] on div "Home Health Checkup" at bounding box center [327, 178] width 117 height 15
click at [310, 180] on div "Home Health Checkup" at bounding box center [311, 178] width 78 height 11
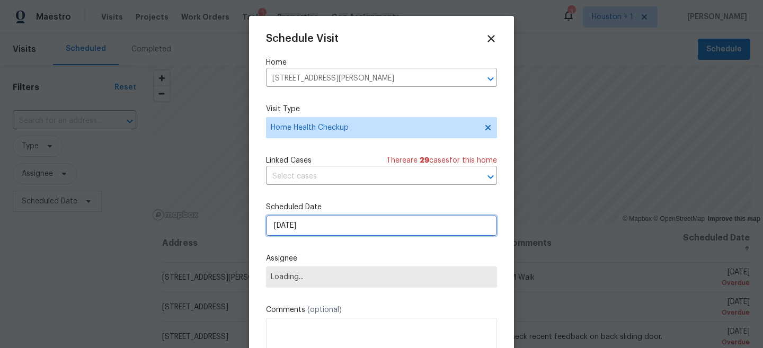
click at [290, 228] on input "8/20/2025" at bounding box center [381, 225] width 231 height 21
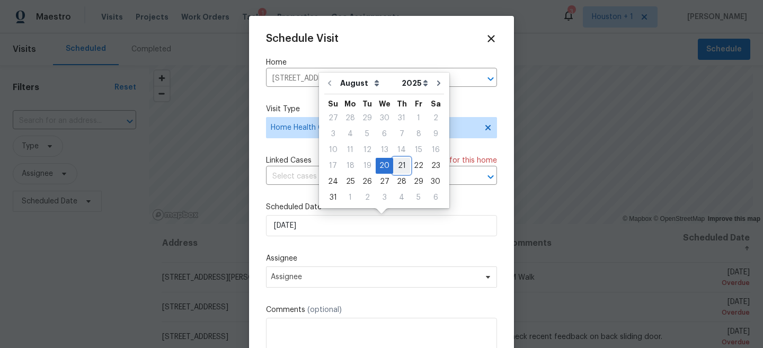
click at [393, 165] on div "21" at bounding box center [401, 165] width 17 height 15
type input "8/21/2025"
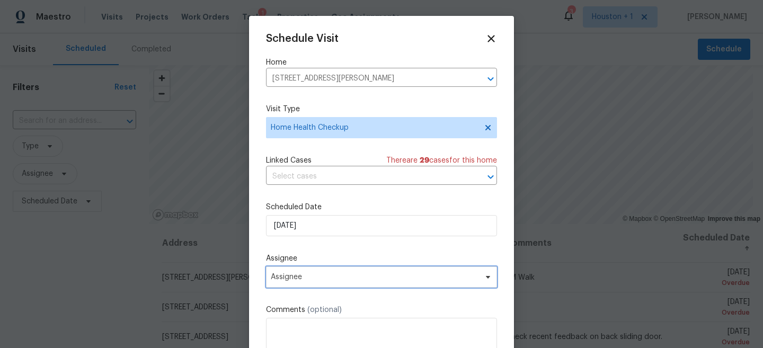
click at [326, 285] on span "Assignee" at bounding box center [381, 277] width 231 height 21
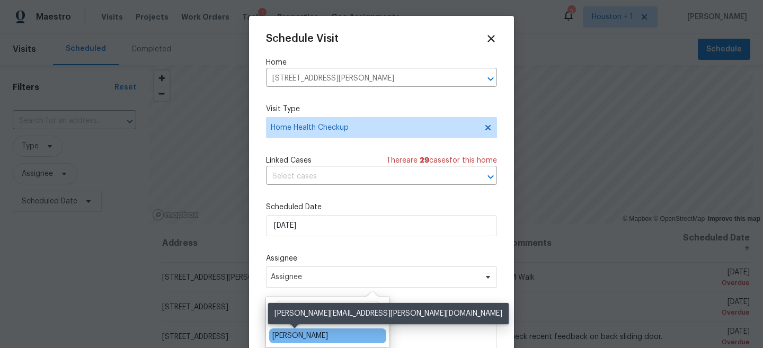
type input "Steve"
click at [304, 337] on div "[PERSON_NAME]" at bounding box center [300, 336] width 56 height 11
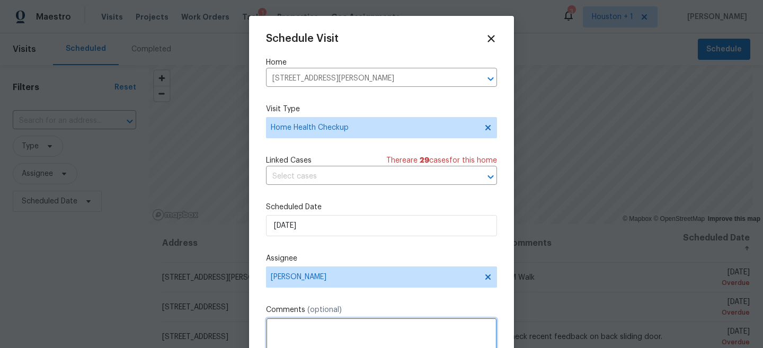
click at [308, 337] on textarea at bounding box center [381, 339] width 231 height 42
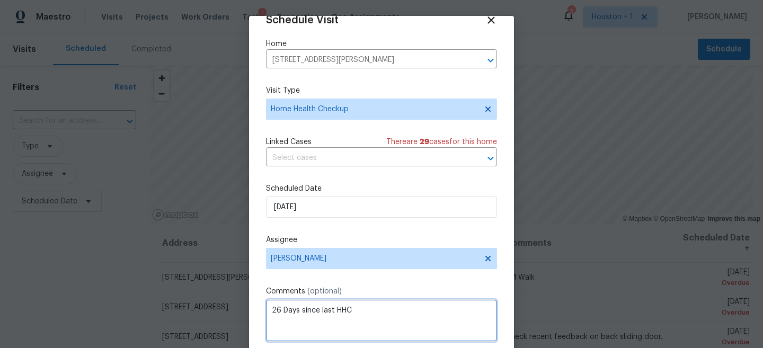
scroll to position [55, 0]
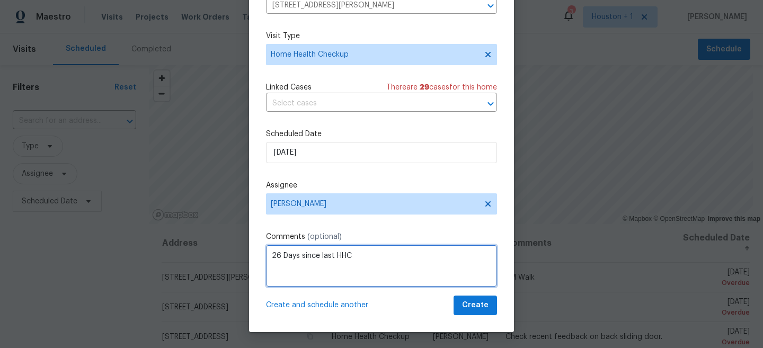
type textarea "26 Days since last HHC"
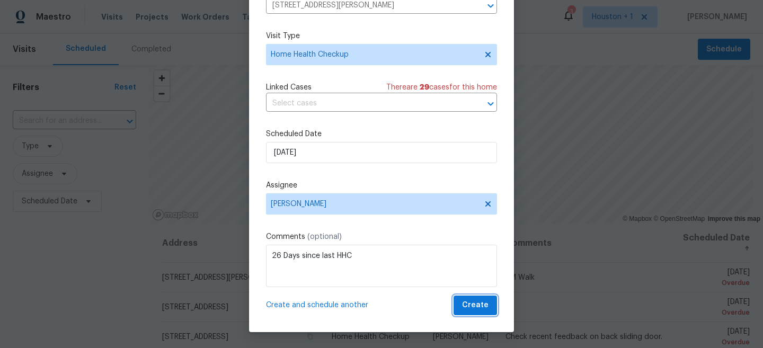
click at [489, 304] on button "Create" at bounding box center [475, 306] width 43 height 20
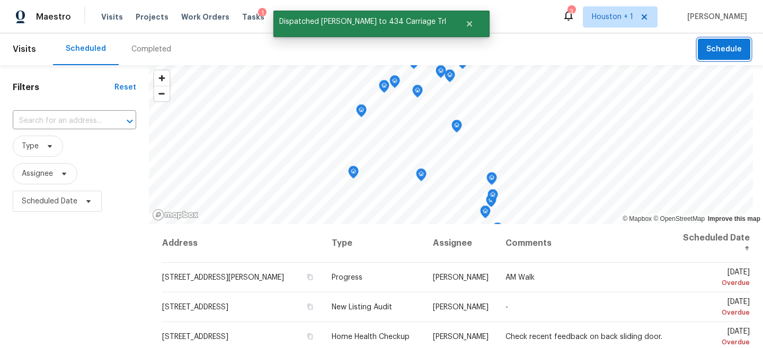
scroll to position [0, 0]
click at [489, 304] on td "[PERSON_NAME]" at bounding box center [460, 308] width 73 height 30
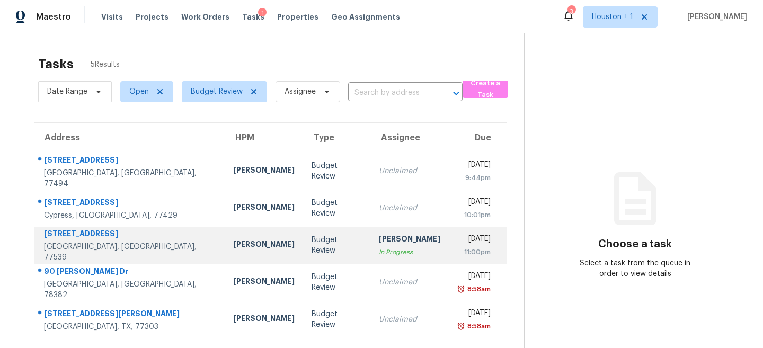
scroll to position [33, 0]
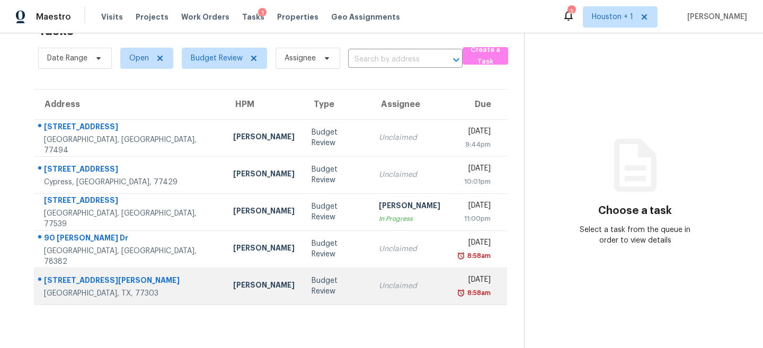
click at [314, 299] on td "Budget Review" at bounding box center [336, 286] width 67 height 37
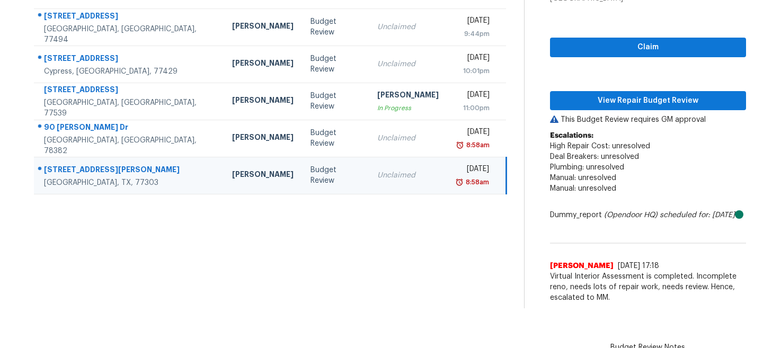
scroll to position [55, 0]
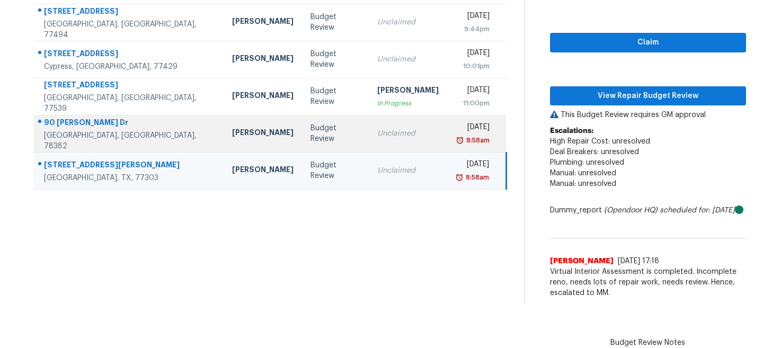
click at [377, 128] on div "Unclaimed" at bounding box center [407, 133] width 61 height 11
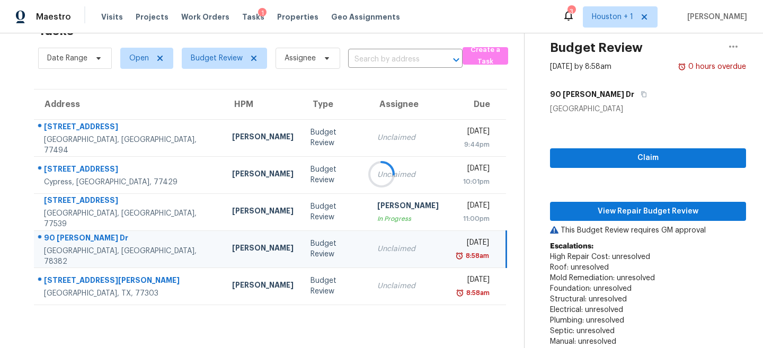
scroll to position [115, 0]
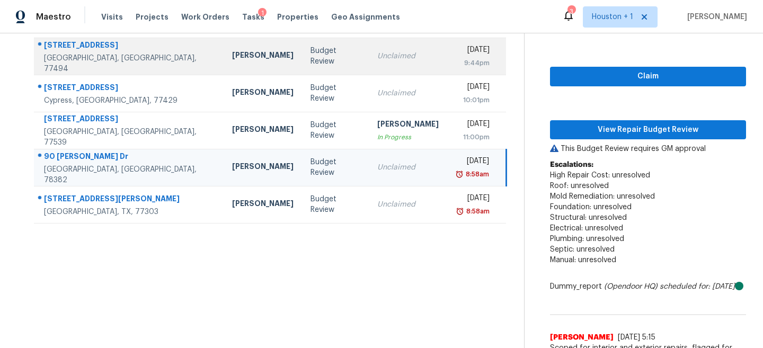
click at [323, 67] on td "Budget Review" at bounding box center [335, 56] width 67 height 37
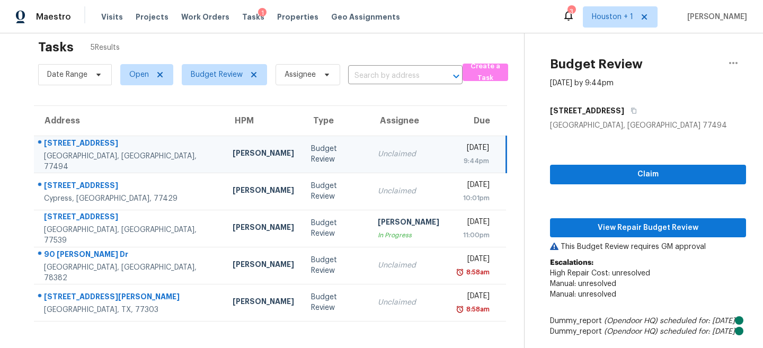
scroll to position [0, 0]
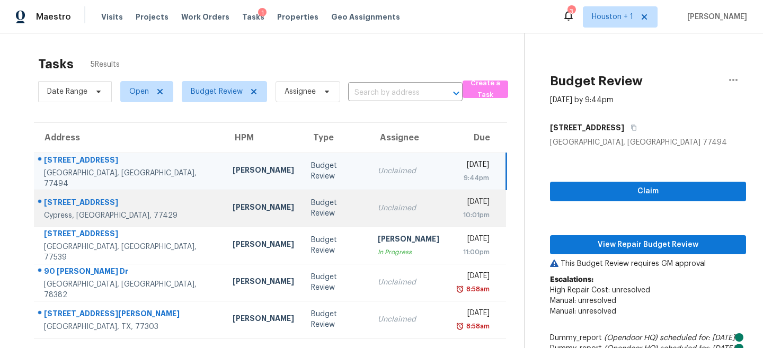
click at [311, 207] on div "Budget Review" at bounding box center [336, 208] width 50 height 21
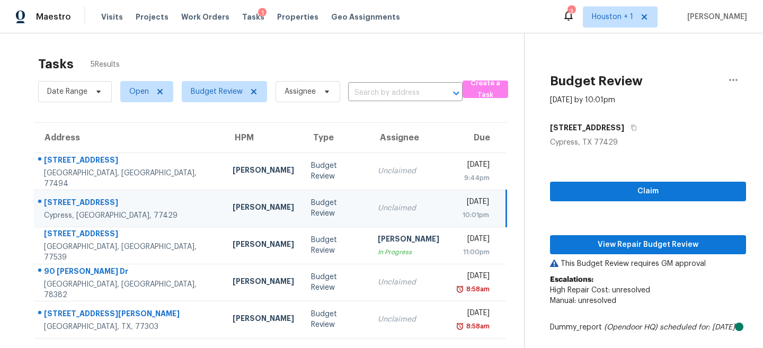
scroll to position [83, 0]
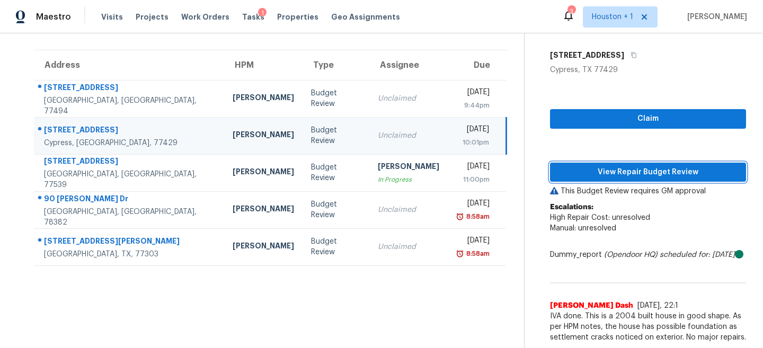
click at [650, 166] on span "View Repair Budget Review" at bounding box center [648, 172] width 179 height 13
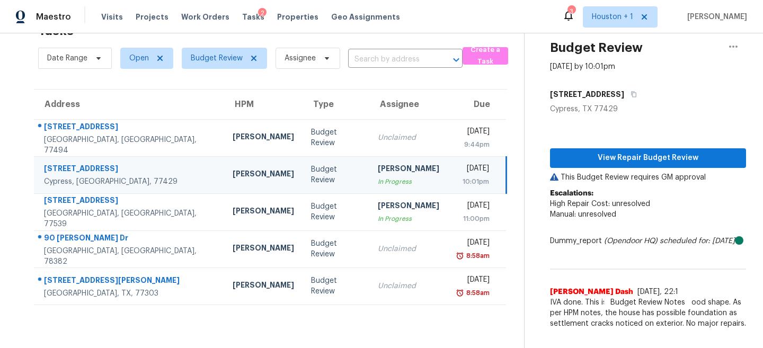
scroll to position [33, 0]
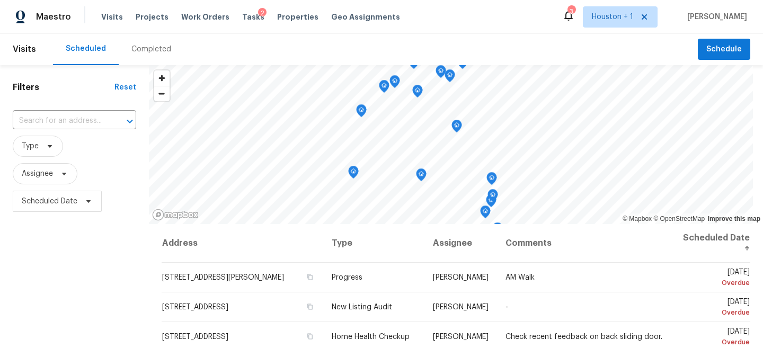
click at [138, 52] on div "Completed" at bounding box center [151, 49] width 40 height 11
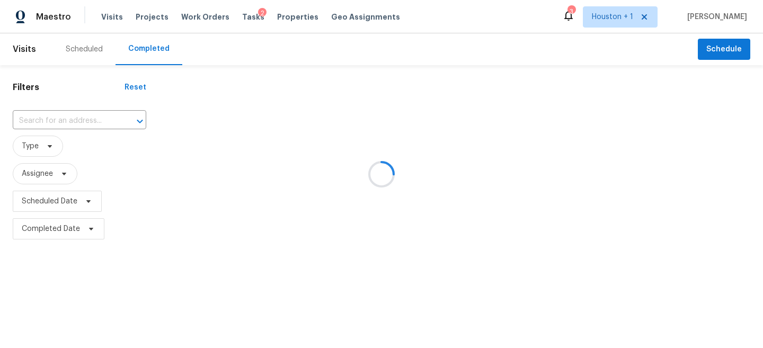
click at [68, 126] on div at bounding box center [381, 174] width 763 height 348
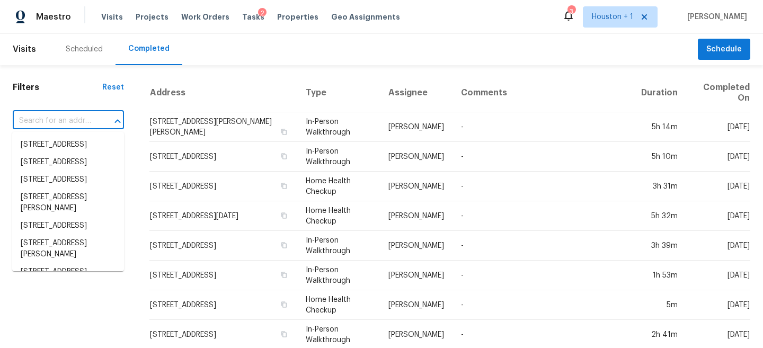
click at [43, 119] on input "text" at bounding box center [54, 121] width 82 height 16
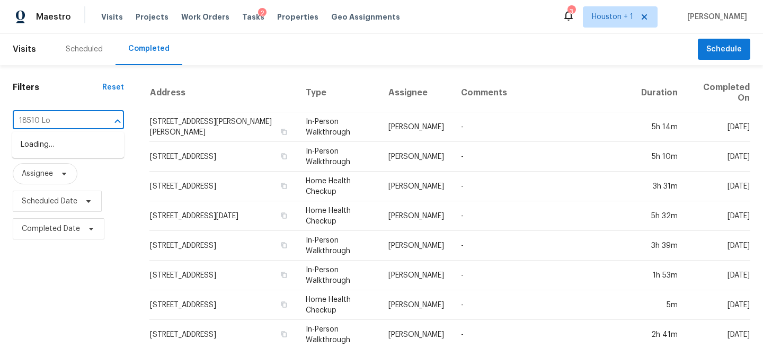
type input "18510 Lod"
click at [59, 154] on li "[STREET_ADDRESS]" at bounding box center [68, 144] width 112 height 17
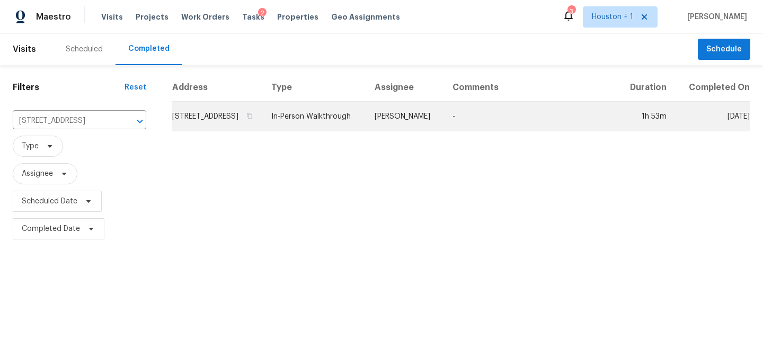
click at [366, 123] on td "In-Person Walkthrough" at bounding box center [314, 117] width 103 height 30
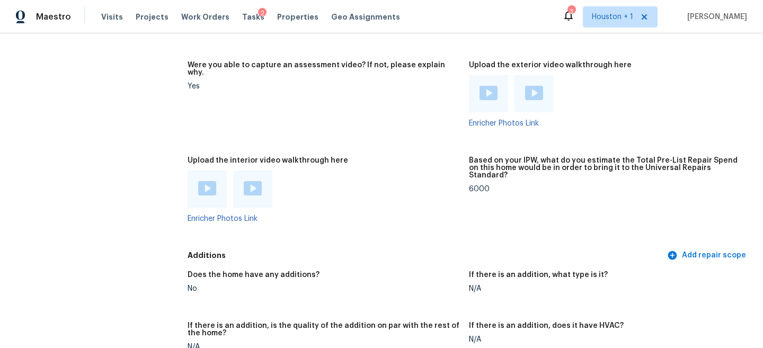
scroll to position [1982, 0]
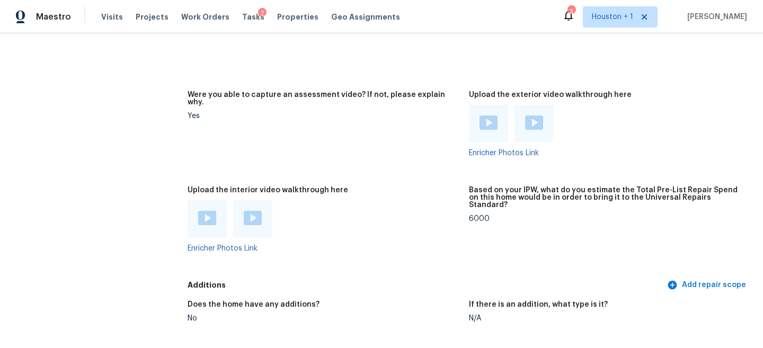
click at [489, 116] on img at bounding box center [489, 123] width 18 height 14
click at [537, 116] on img at bounding box center [534, 123] width 18 height 14
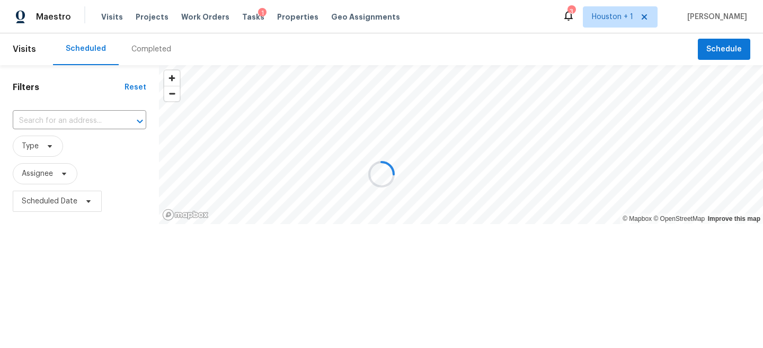
click at [64, 250] on div at bounding box center [381, 174] width 763 height 348
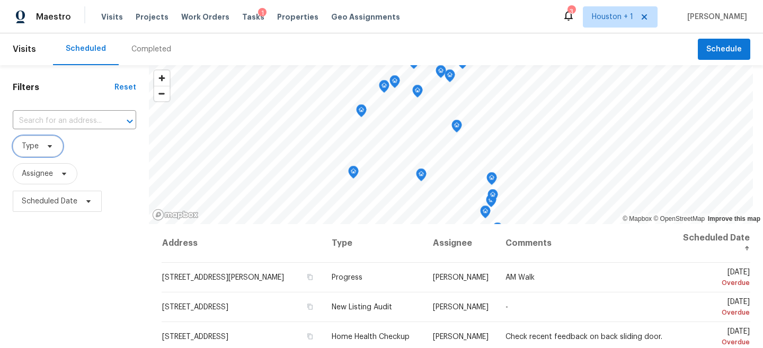
click at [49, 147] on icon at bounding box center [50, 146] width 4 height 3
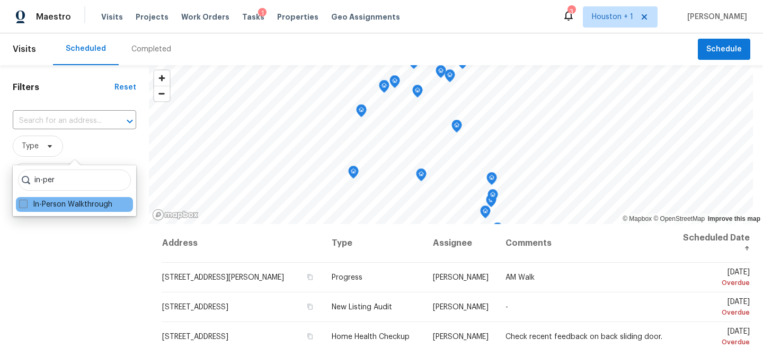
type input "in-per"
click at [40, 203] on label "In-Person Walkthrough" at bounding box center [65, 204] width 93 height 11
click at [26, 203] on input "In-Person Walkthrough" at bounding box center [22, 202] width 7 height 7
checkbox input "true"
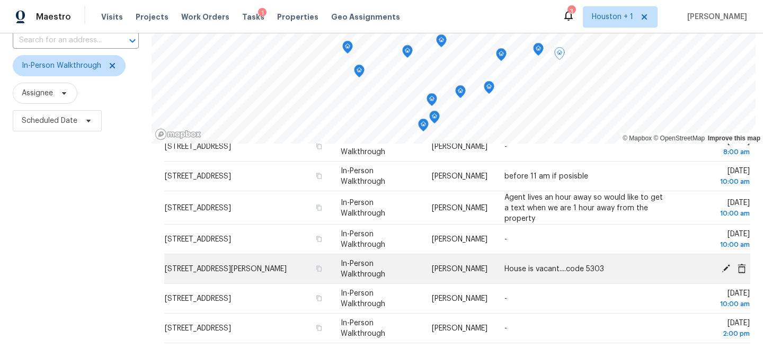
scroll to position [60, 0]
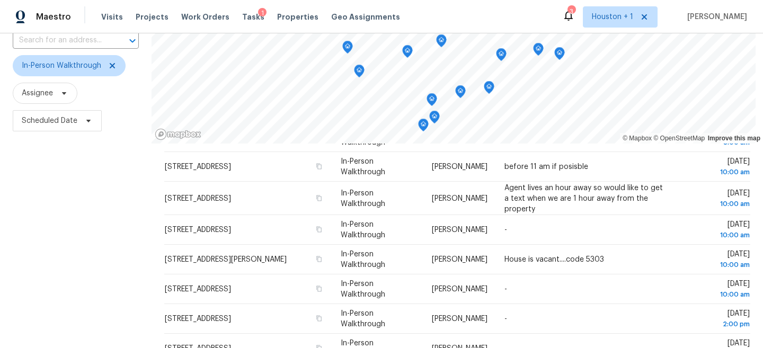
click at [539, 51] on icon "Map marker" at bounding box center [539, 49] width 10 height 12
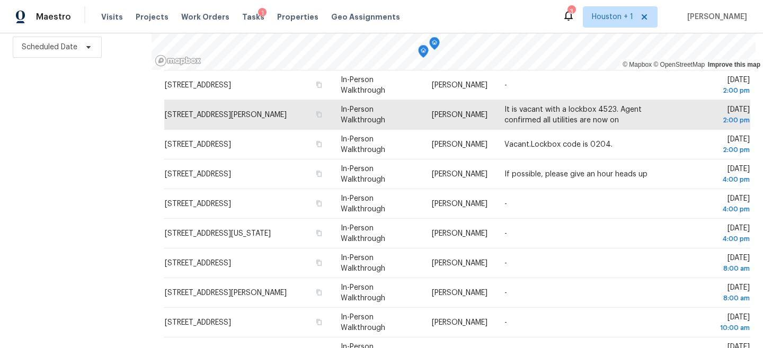
scroll to position [255, 0]
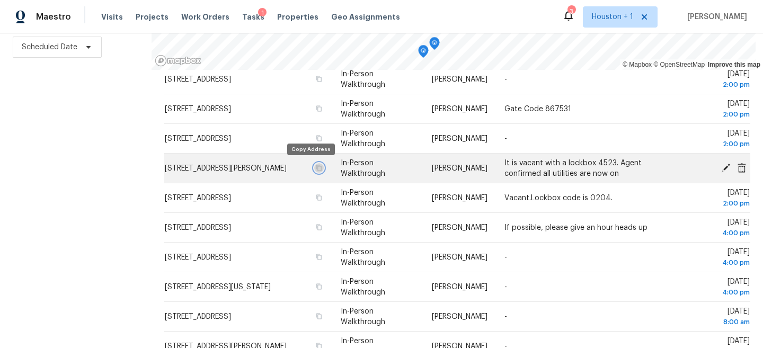
click at [316, 167] on icon "button" at bounding box center [319, 168] width 6 height 6
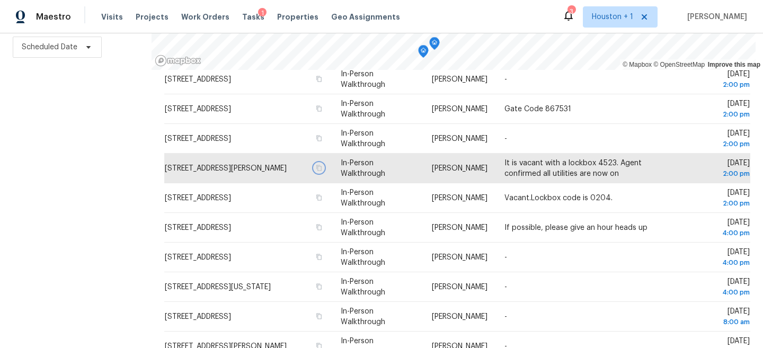
scroll to position [0, 0]
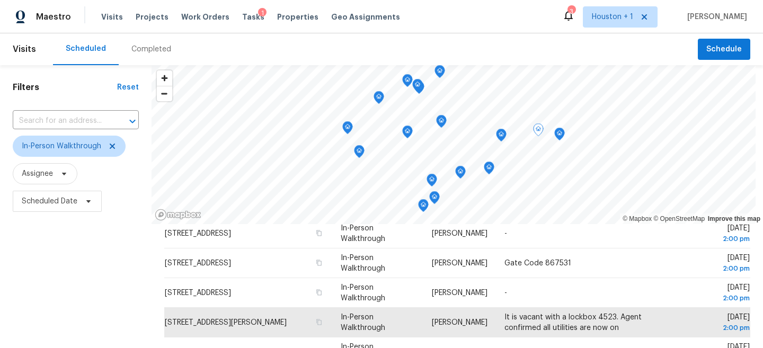
click at [132, 45] on div "Completed" at bounding box center [151, 49] width 40 height 11
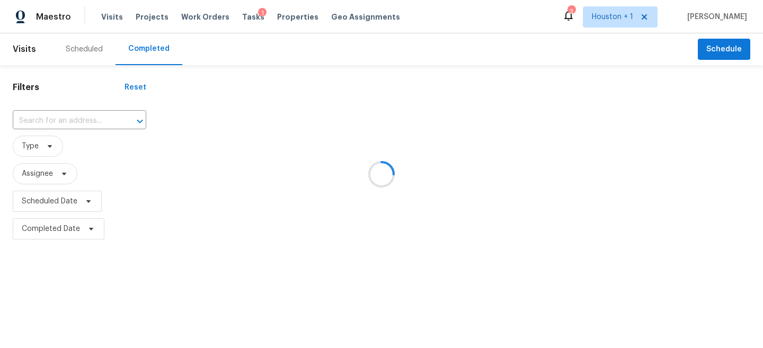
click at [53, 140] on div at bounding box center [381, 174] width 763 height 348
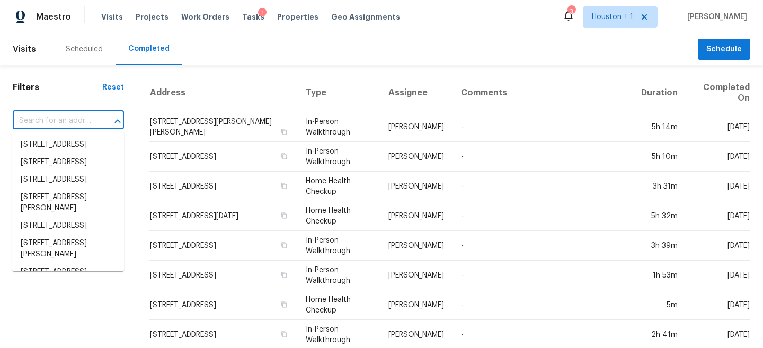
click at [40, 125] on input "text" at bounding box center [54, 121] width 82 height 16
paste input "8518 Starling Ct, Baytown, TX 77521"
type input "8518 Starling Ct, Baytown, TX 77521"
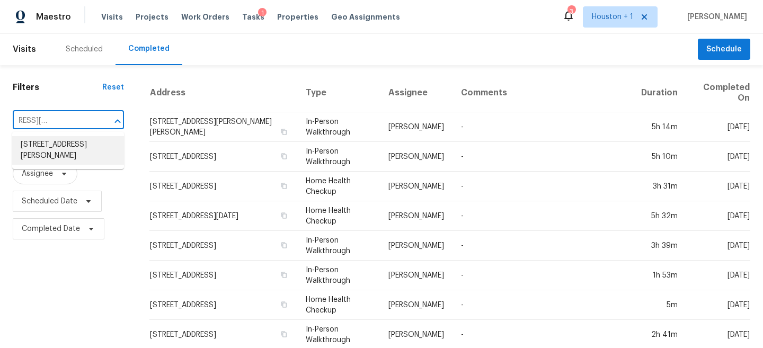
click at [39, 142] on li "8518 Starling Ct, Baytown, TX 77521" at bounding box center [68, 150] width 112 height 29
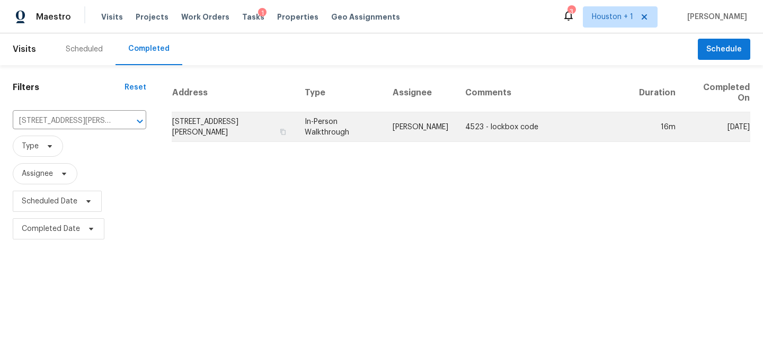
click at [465, 138] on td "4523 - lockbox code" at bounding box center [544, 127] width 174 height 30
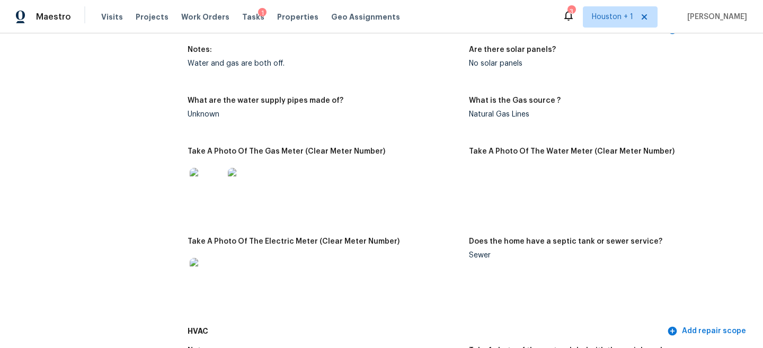
scroll to position [664, 0]
click at [205, 173] on img at bounding box center [207, 186] width 34 height 34
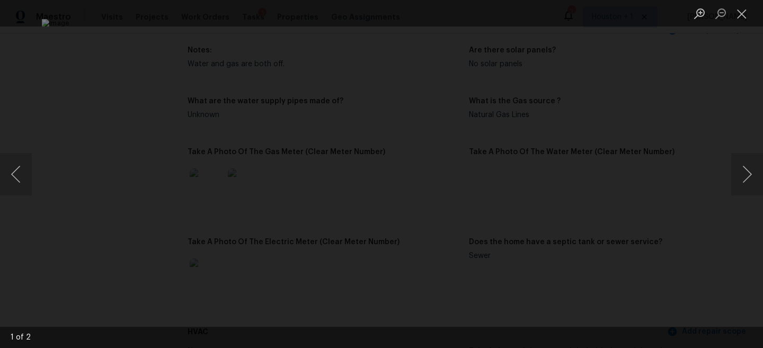
click at [676, 152] on div "Lightbox" at bounding box center [381, 174] width 763 height 348
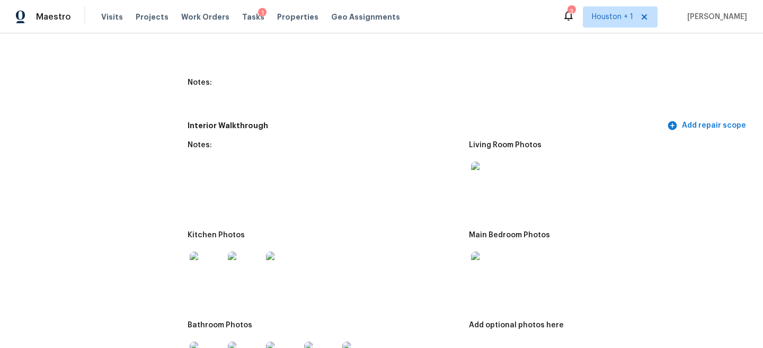
scroll to position [1190, 0]
click at [193, 270] on img at bounding box center [207, 270] width 34 height 34
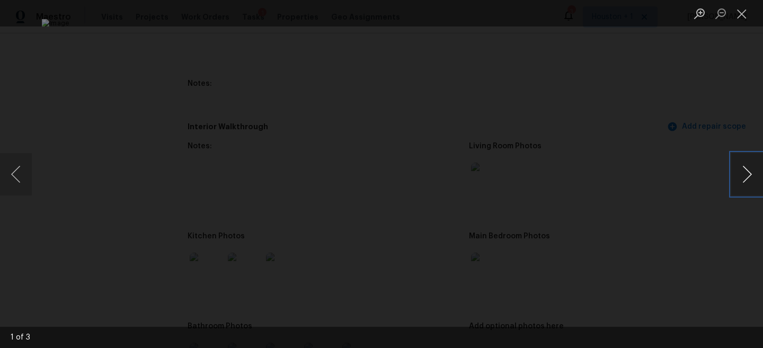
click at [750, 182] on button "Next image" at bounding box center [747, 174] width 32 height 42
click at [725, 124] on div "Lightbox" at bounding box center [381, 174] width 763 height 348
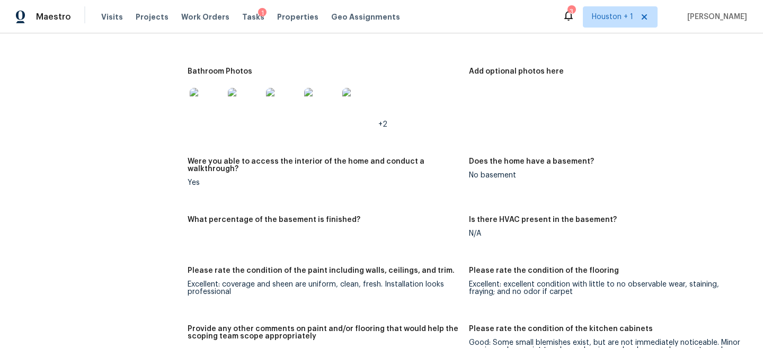
scroll to position [1667, 0]
